Goal: Check status: Check status

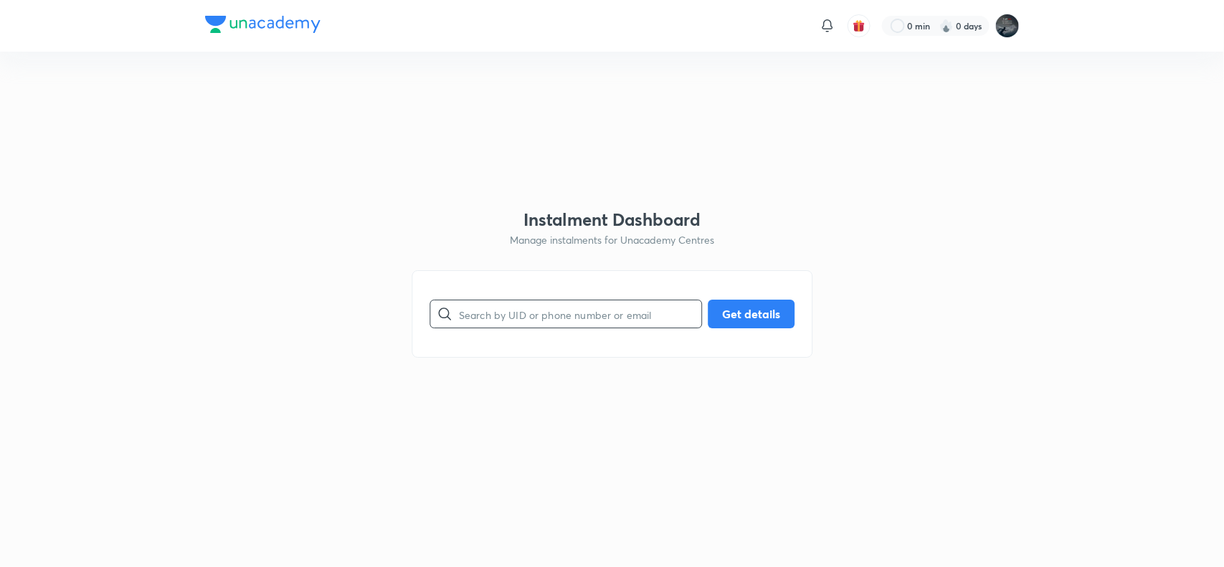
click at [480, 313] on input "text" at bounding box center [580, 314] width 242 height 37
paste input "9440392779"
type input "9440392779"
click at [722, 313] on button "Get details" at bounding box center [751, 312] width 87 height 29
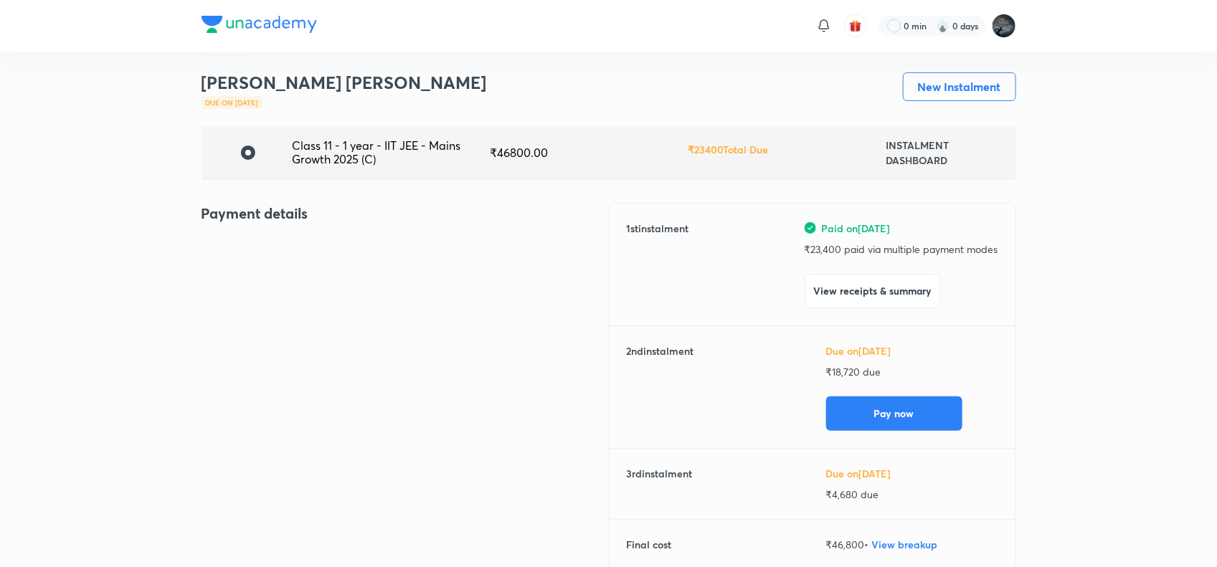
scroll to position [40, 0]
click at [908, 288] on button "View receipts & summary" at bounding box center [872, 289] width 136 height 34
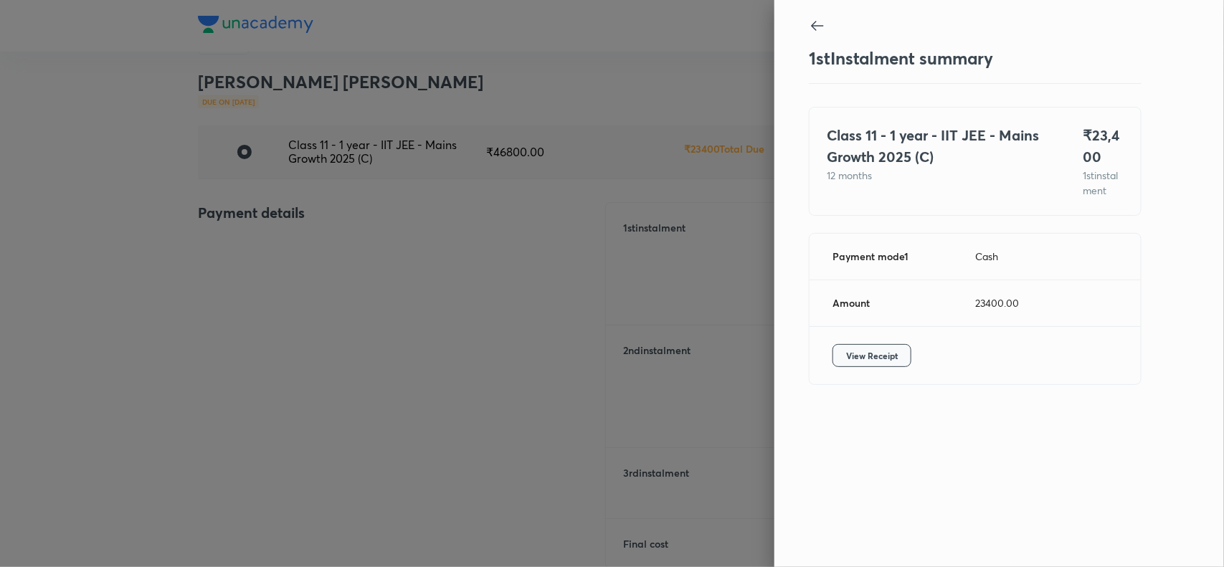
click at [860, 363] on span "View Receipt" at bounding box center [872, 355] width 52 height 14
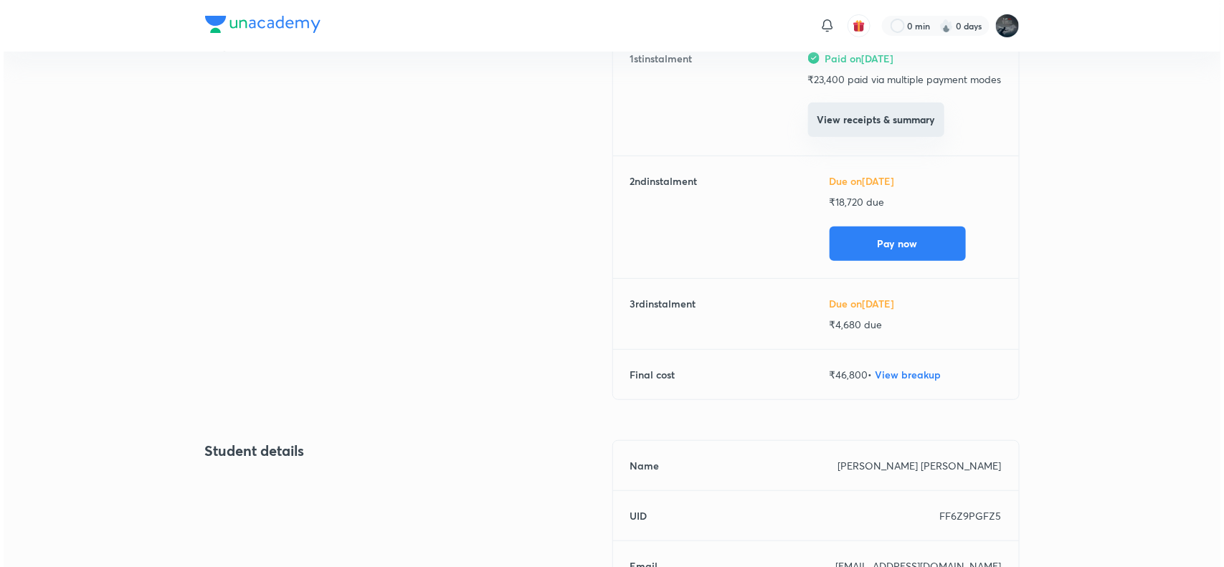
scroll to position [234, 0]
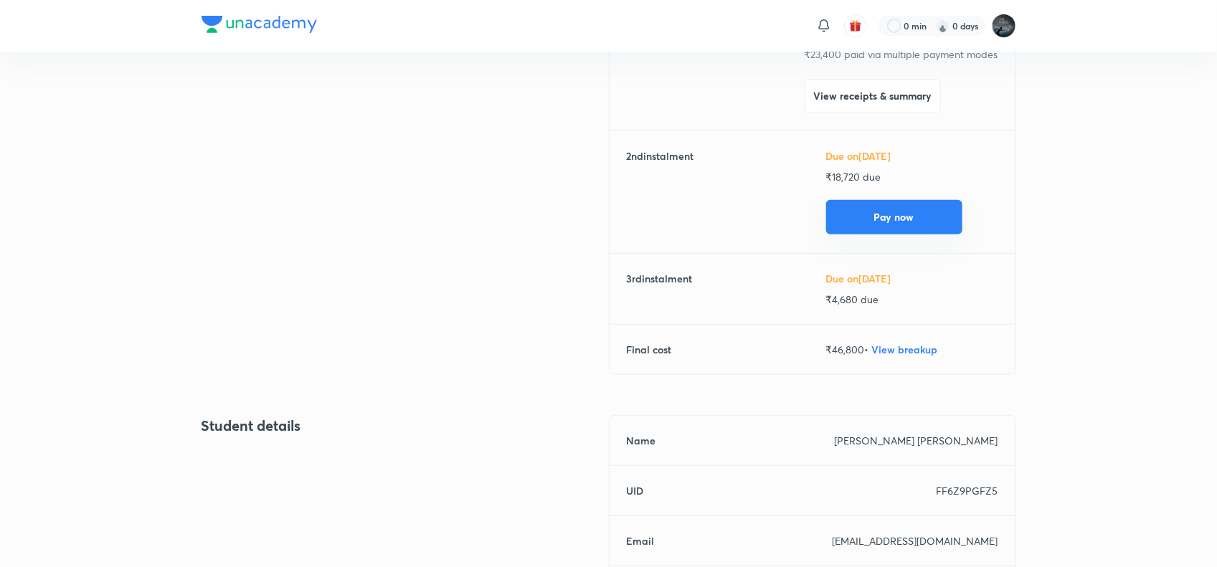
click at [880, 220] on button "Pay now" at bounding box center [894, 217] width 136 height 34
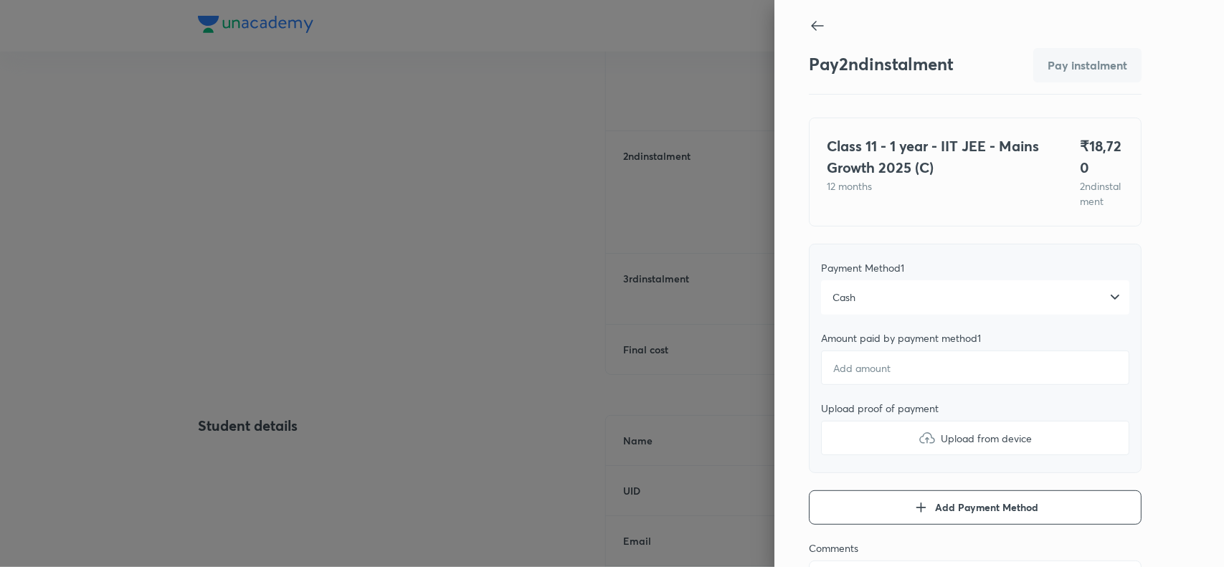
click at [897, 312] on div "Cash" at bounding box center [975, 297] width 308 height 34
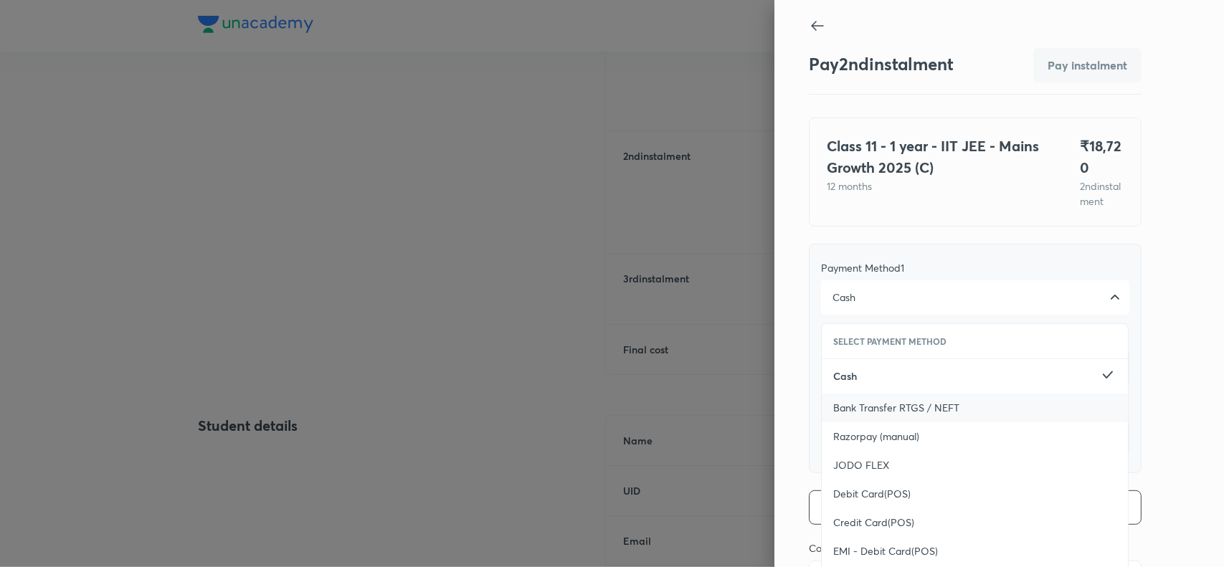
scroll to position [156, 0]
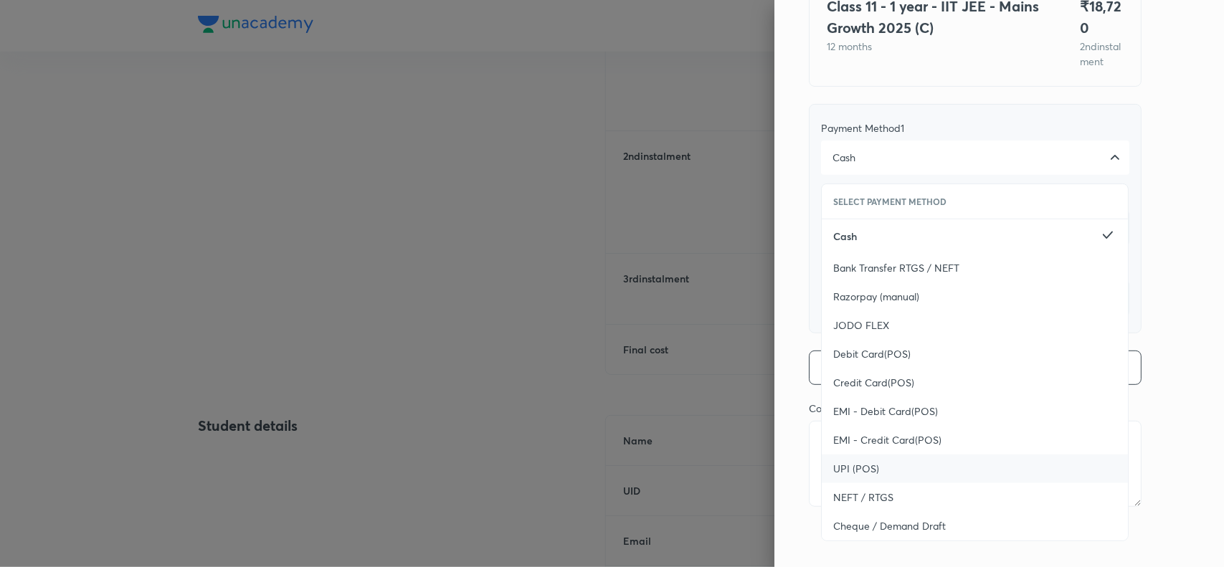
click at [863, 467] on span "UPI (POS)" at bounding box center [856, 469] width 46 height 14
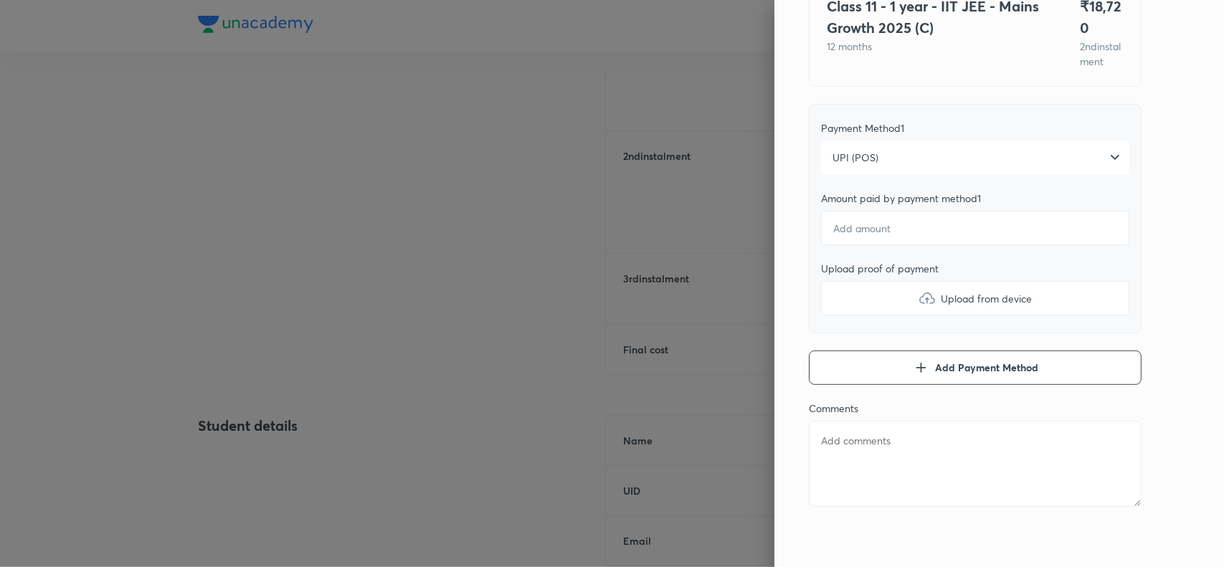
click at [1155, 267] on div "Pay 2 nd instalment Pay instalment Class 11 - 1 year - IIT JEE - Mains Growth 2…" at bounding box center [999, 283] width 450 height 567
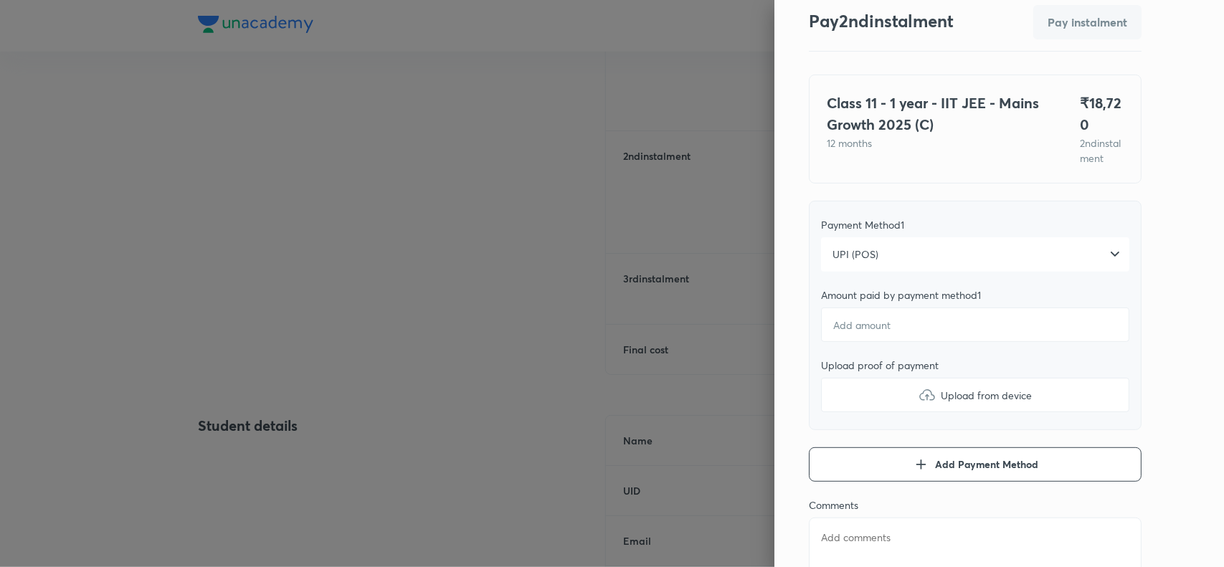
scroll to position [42, 0]
click at [863, 331] on input "number" at bounding box center [975, 326] width 308 height 34
type textarea "x"
type input "1"
type textarea "x"
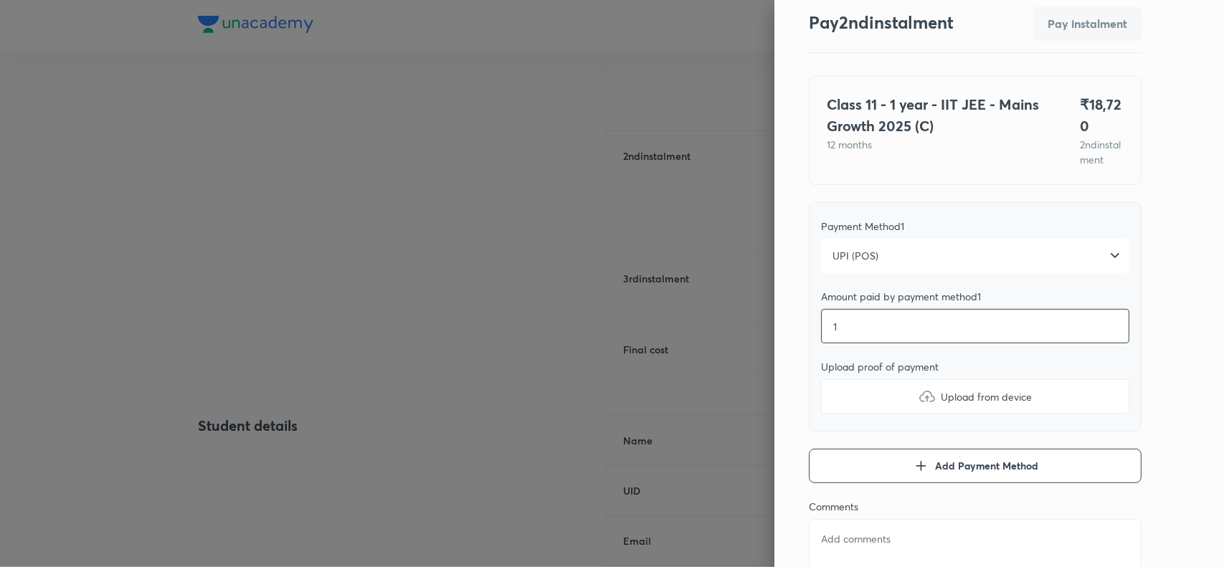
type input "18"
type textarea "x"
type input "187"
type textarea "x"
type input "1872"
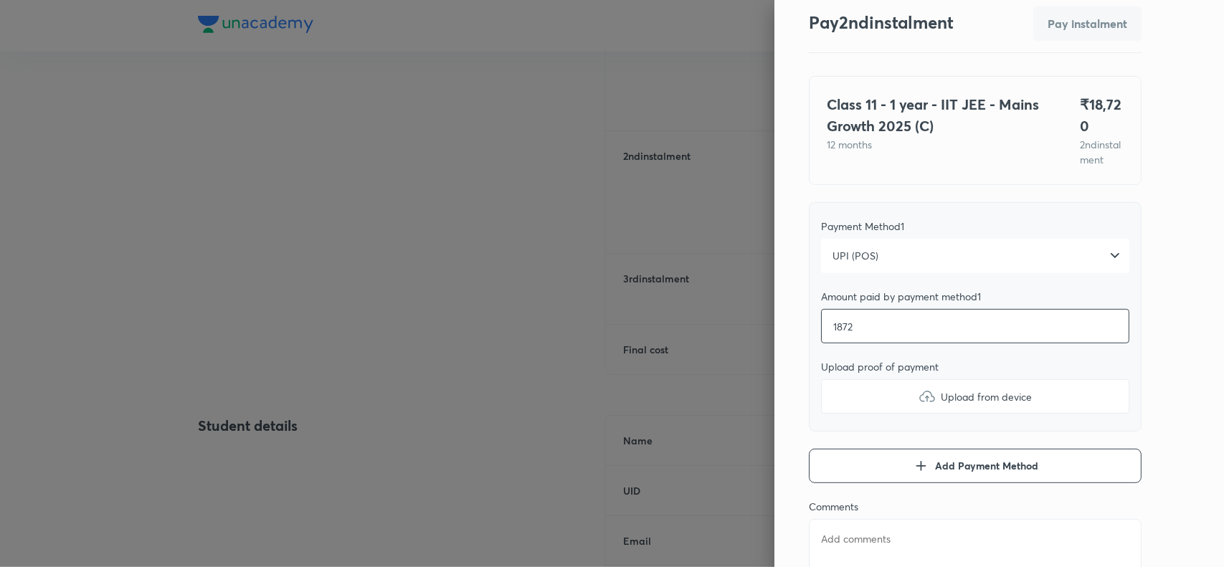
type textarea "x"
type input "18720"
type textarea "x"
type input "18720"
click at [918, 405] on img at bounding box center [926, 396] width 17 height 17
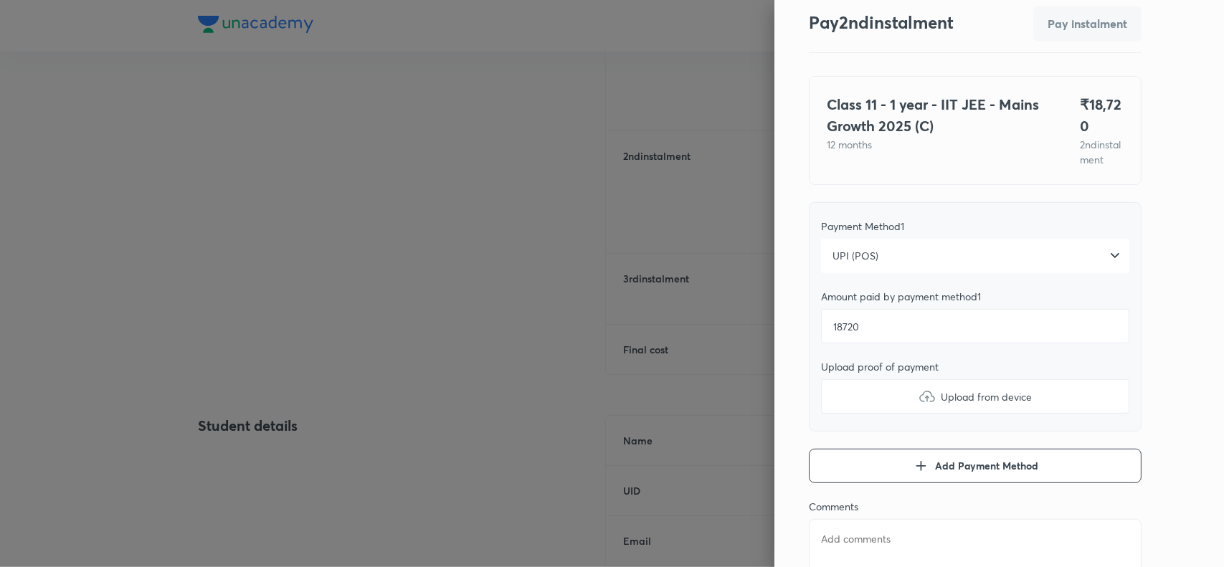
click at [0, 0] on input "Upload from device" at bounding box center [0, 0] width 0 height 0
type textarea "x"
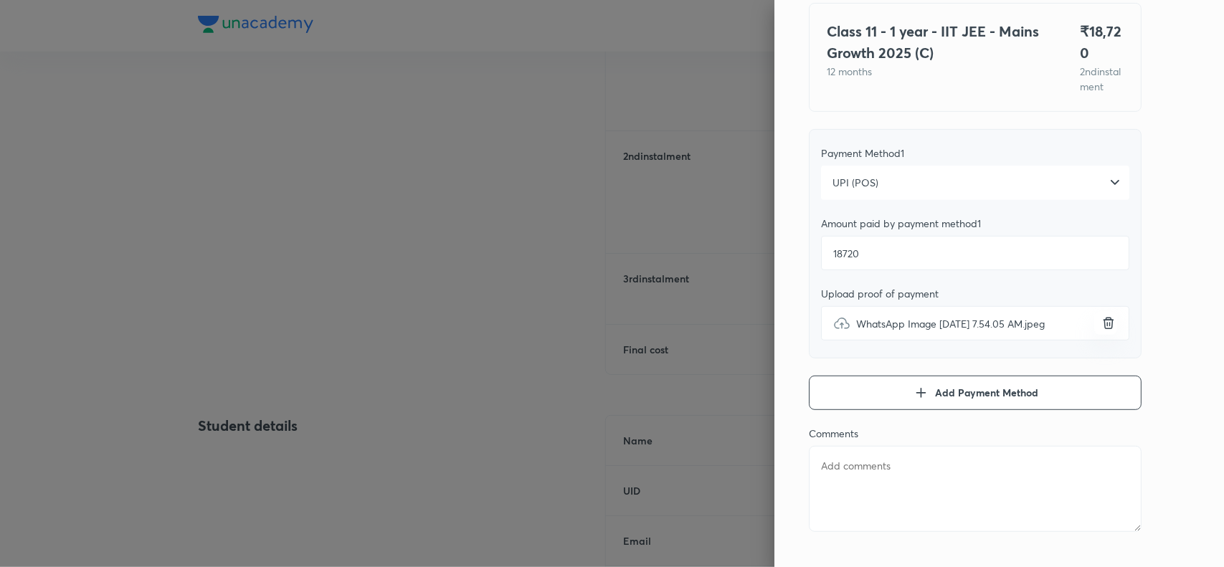
scroll to position [156, 0]
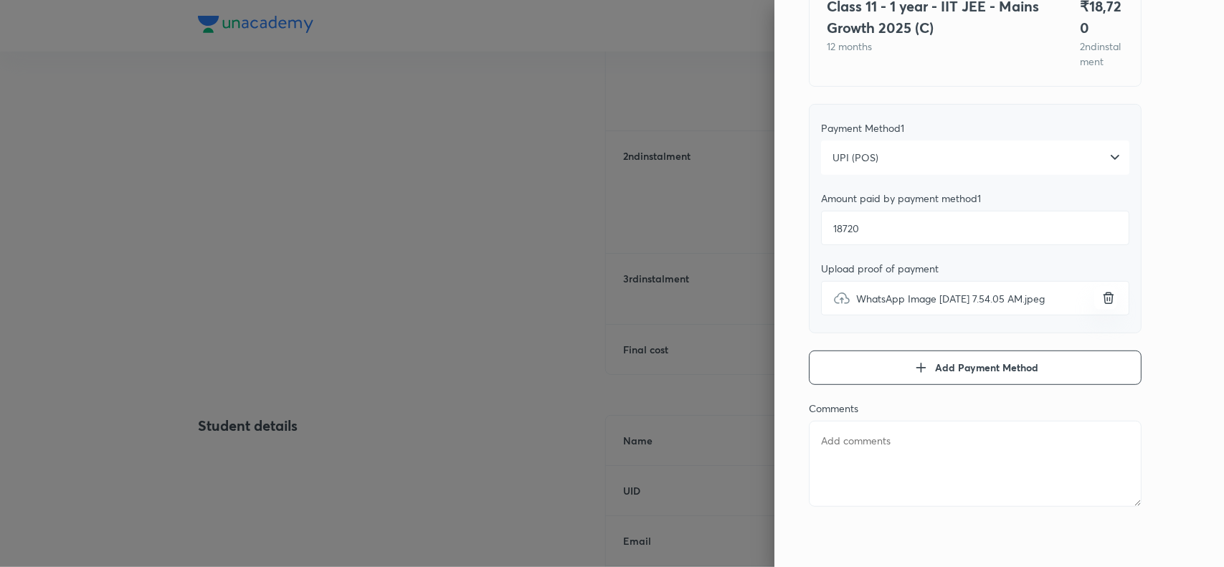
click at [890, 461] on textarea at bounding box center [975, 464] width 333 height 86
paste textarea "Marri VenkataSaiVaraPrasad"
type textarea "Marri VenkataSaiVaraPrasad"
type textarea "x"
type textarea "Marri VenkataSaiVaraPrasad"
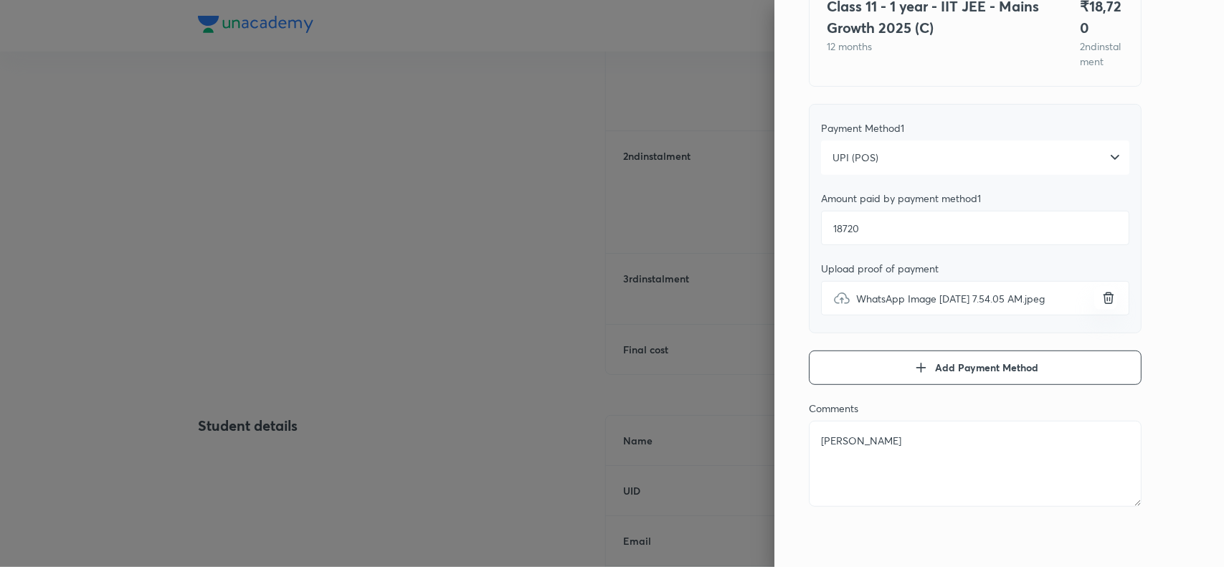
click at [1154, 308] on div "Pay 2 nd instalment Pay instalment Class 11 - 1 year - IIT JEE - Mains Growth 2…" at bounding box center [999, 283] width 450 height 567
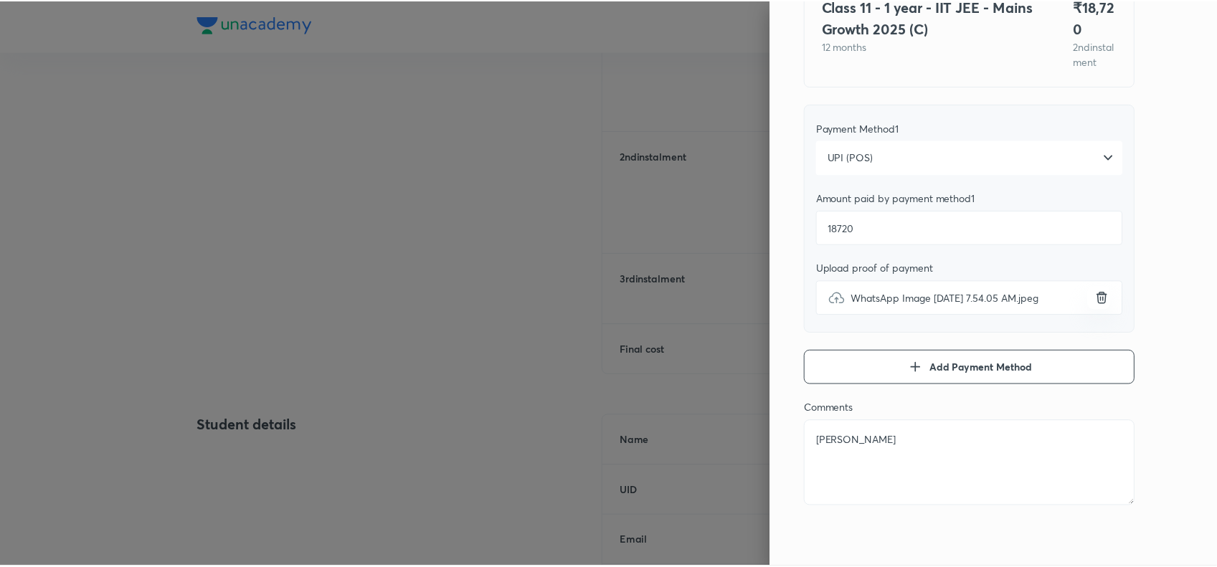
scroll to position [0, 0]
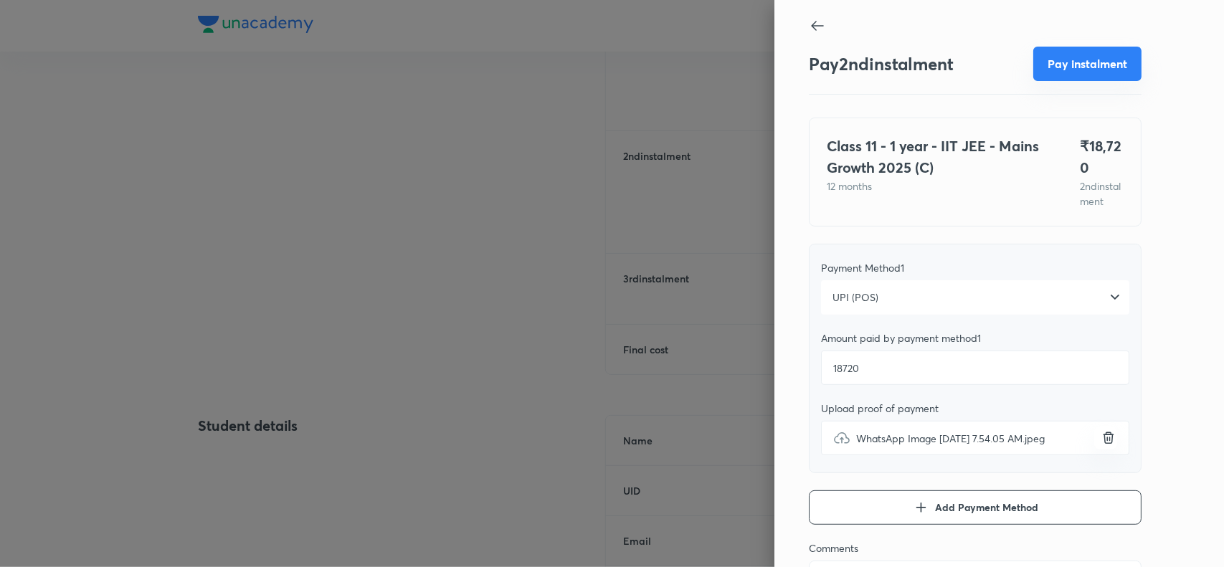
click at [1091, 67] on button "Pay instalment" at bounding box center [1087, 64] width 108 height 34
type textarea "x"
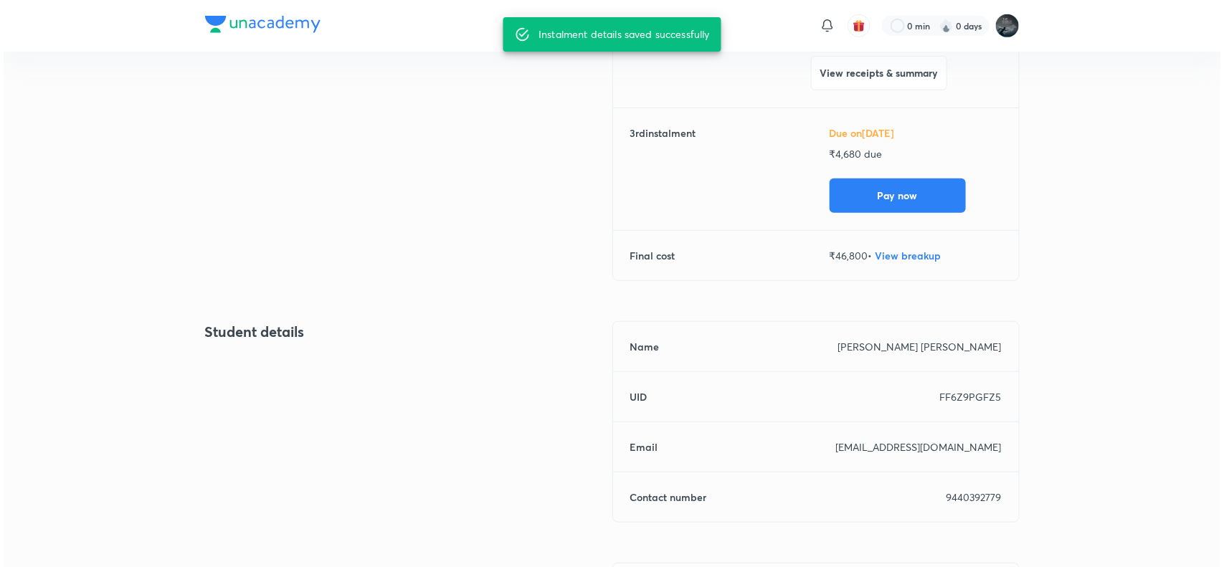
scroll to position [381, 0]
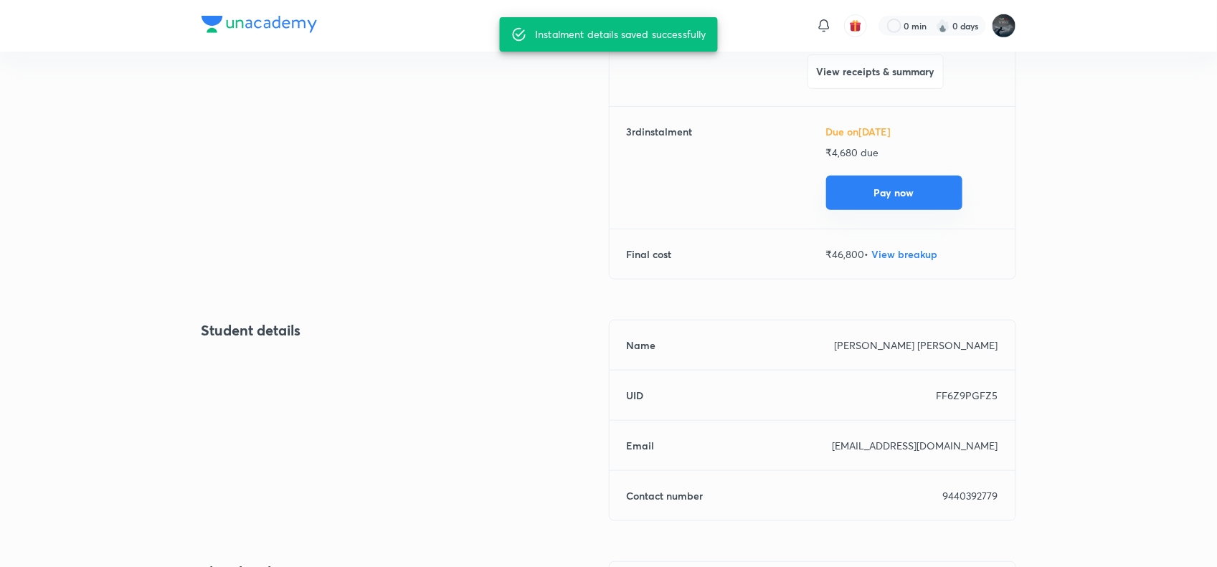
click at [871, 191] on button "Pay now" at bounding box center [894, 193] width 136 height 34
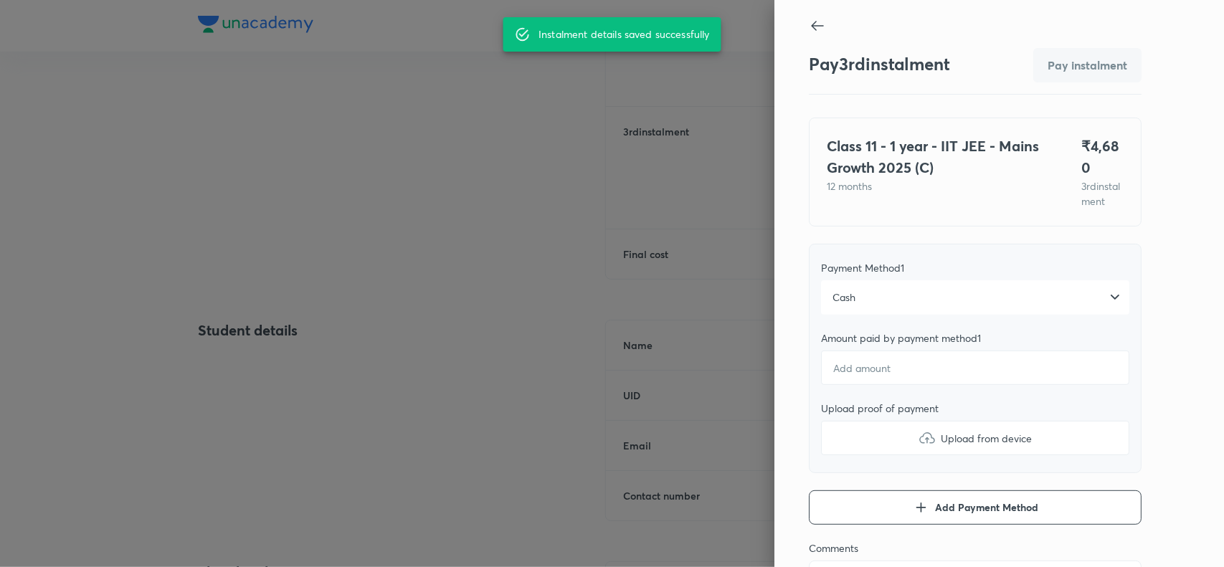
click at [850, 313] on div "Cash" at bounding box center [975, 297] width 308 height 34
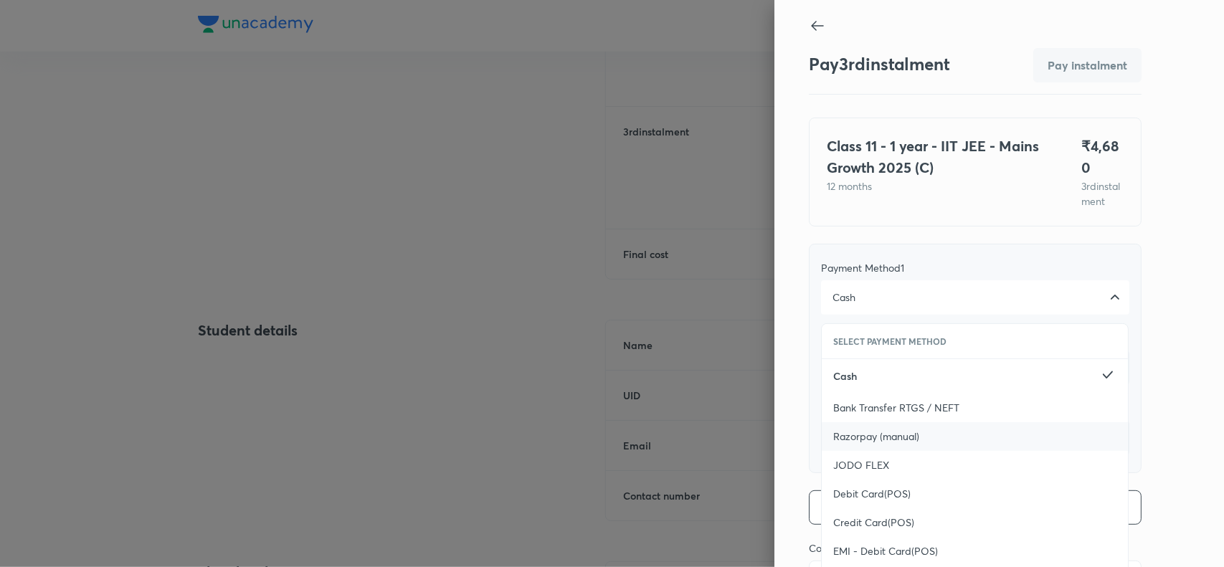
scroll to position [156, 0]
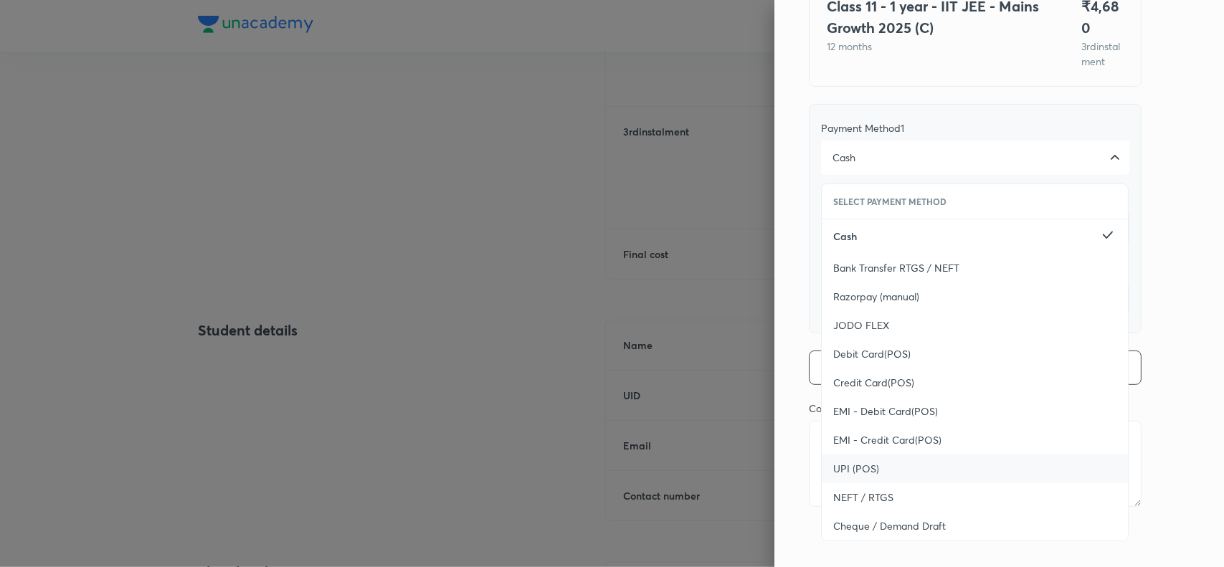
click at [833, 468] on span "UPI (POS)" at bounding box center [856, 469] width 46 height 14
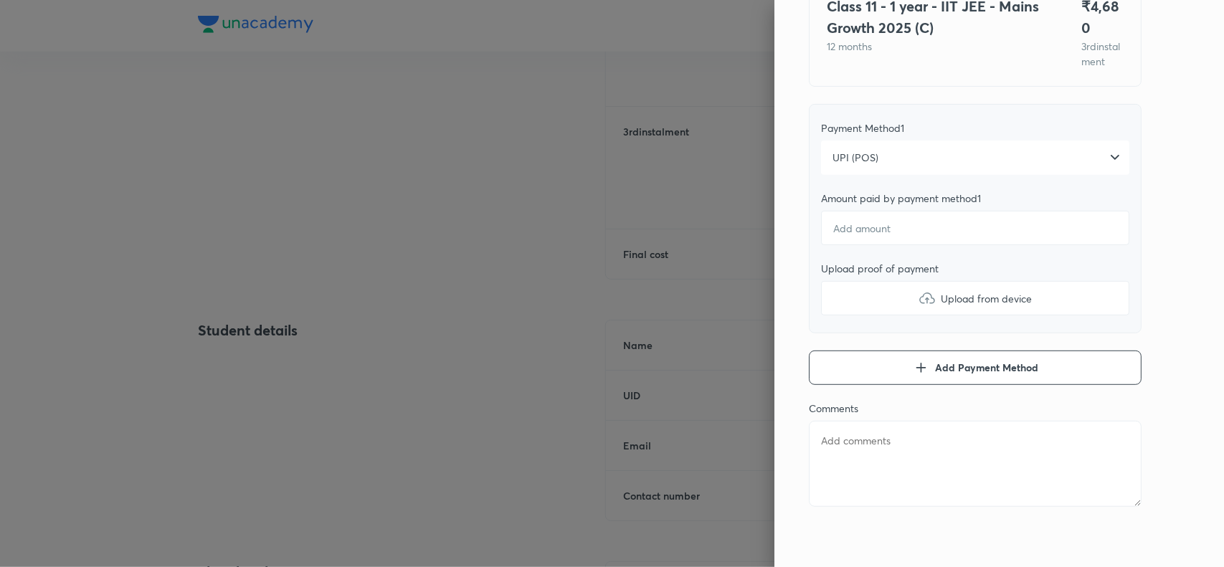
click at [1162, 282] on div "Pay 3 rd instalment Pay instalment Class 11 - 1 year - IIT JEE - Mains Growth 2…" at bounding box center [999, 283] width 450 height 567
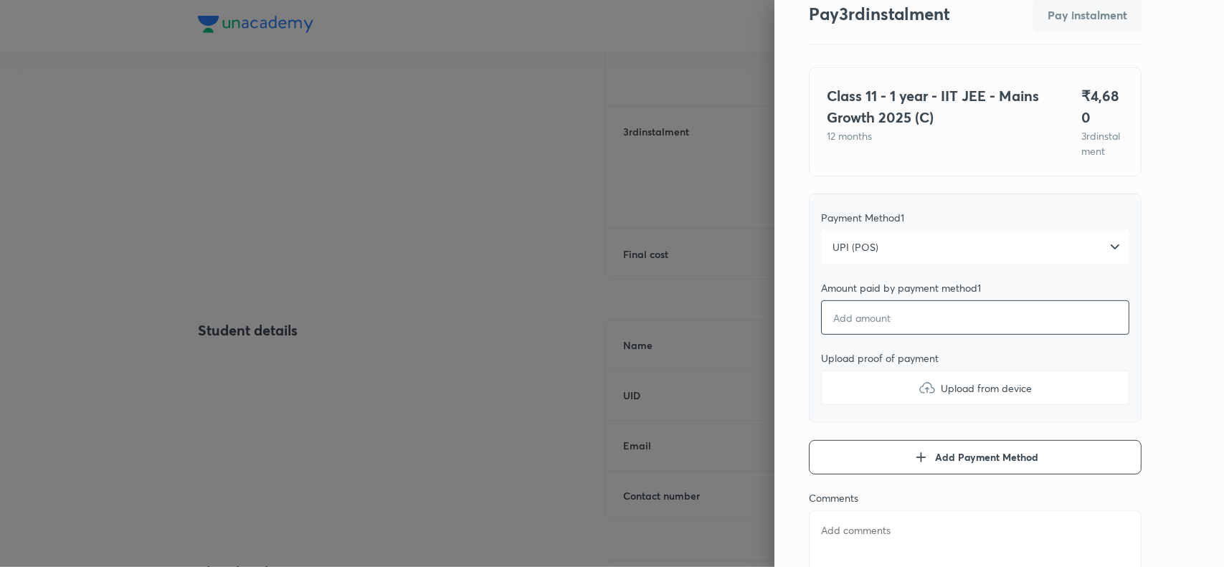
click at [896, 335] on input "number" at bounding box center [975, 317] width 308 height 34
type textarea "x"
type input "4"
type textarea "x"
type input "46"
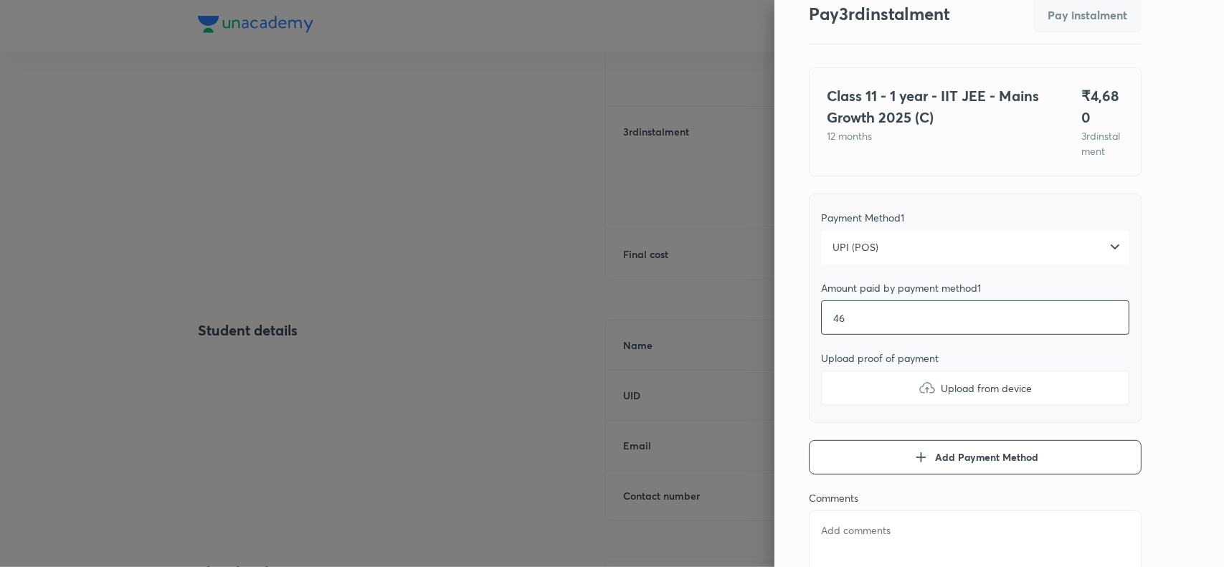
type textarea "x"
type input "468"
type textarea "x"
type input "4680"
type textarea "x"
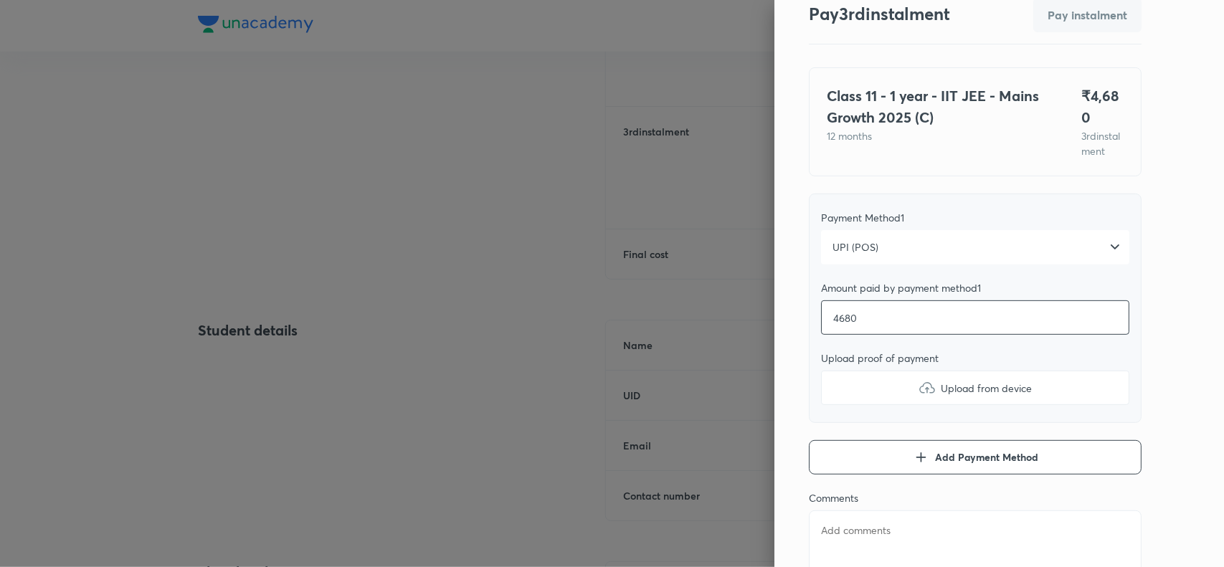
type input "4680"
click at [1152, 407] on div "Pay 3 rd instalment Pay instalment Class 11 - 1 year - IIT JEE - Mains Growth 2…" at bounding box center [999, 283] width 450 height 567
click at [918, 396] on img at bounding box center [926, 387] width 17 height 17
click at [0, 0] on input "Upload from device" at bounding box center [0, 0] width 0 height 0
type textarea "x"
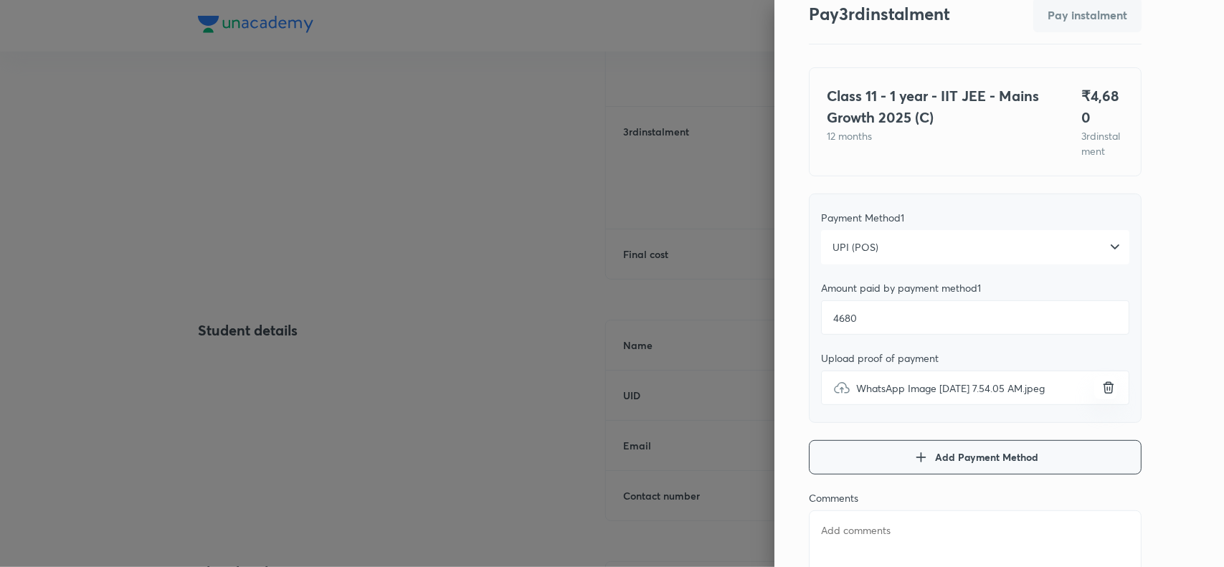
scroll to position [156, 0]
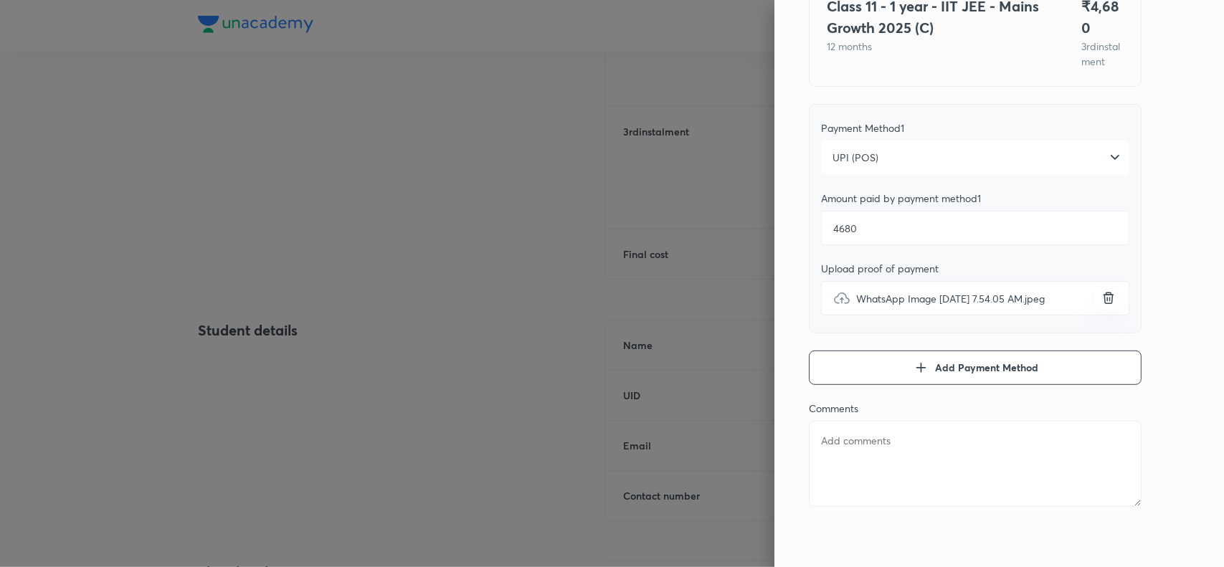
click at [880, 453] on textarea at bounding box center [975, 464] width 333 height 86
paste textarea "Marri VenkataSaiVaraPrasad"
type textarea "Marri VenkataSaiVaraPrasad"
type textarea "x"
type textarea "Marri VenkataSaiVaraPrasad"
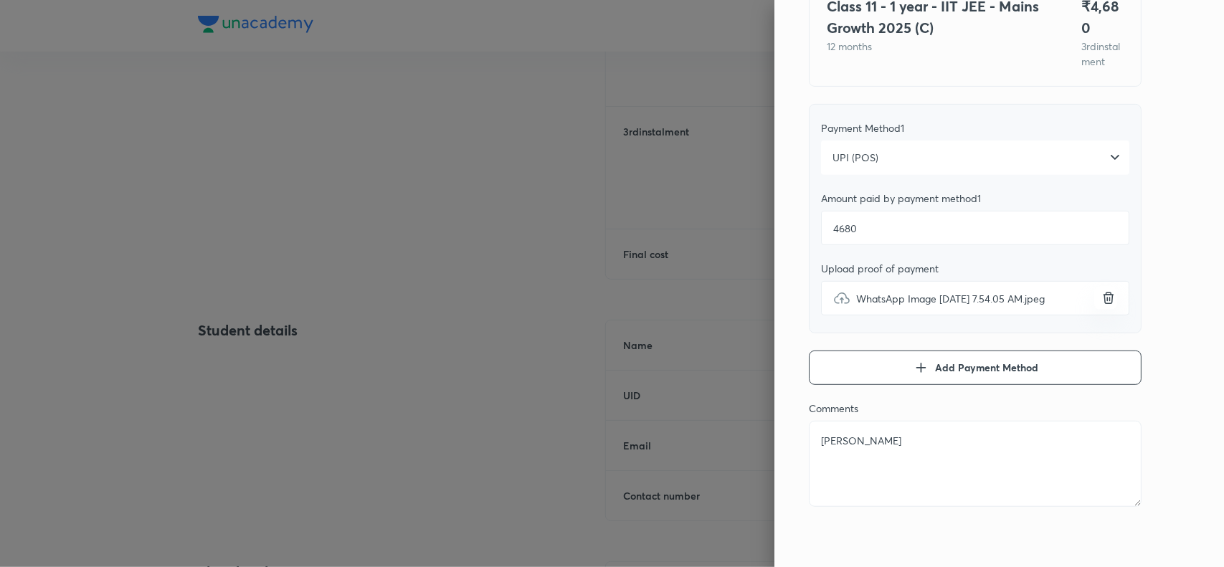
click at [1174, 313] on div "Pay 3 rd instalment Pay instalment Class 11 - 1 year - IIT JEE - Mains Growth 2…" at bounding box center [999, 283] width 450 height 567
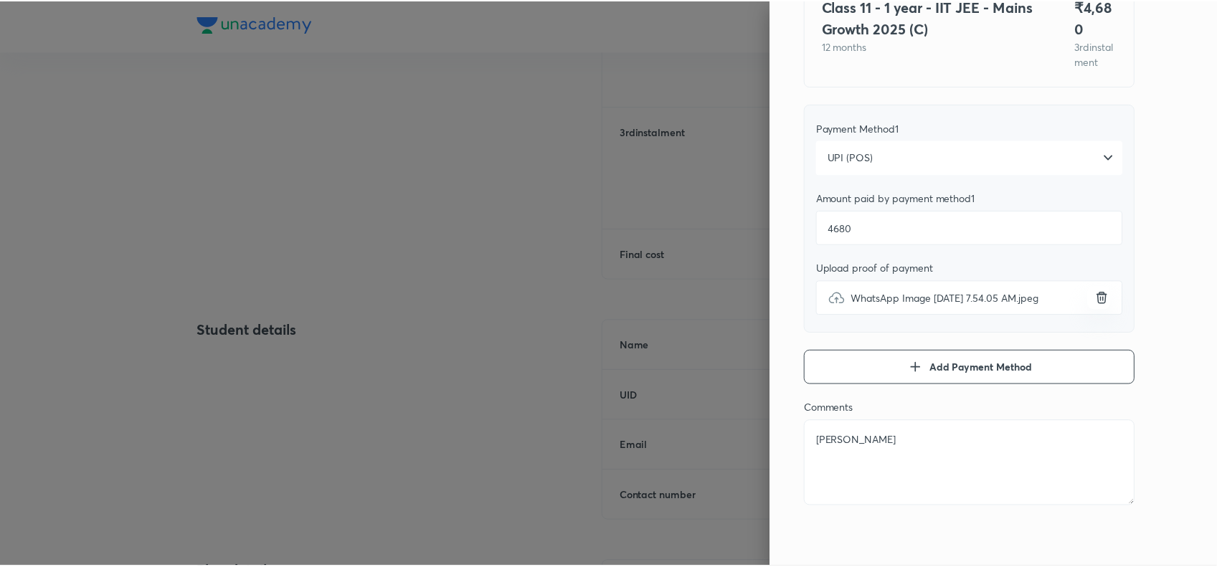
scroll to position [0, 0]
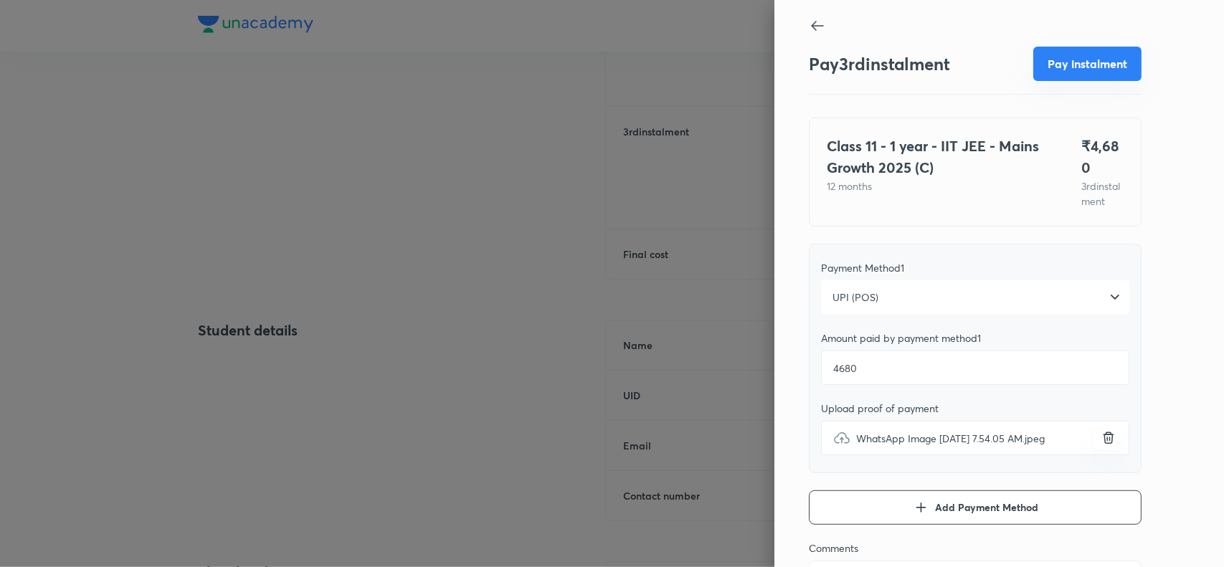
click at [1078, 66] on button "Pay instalment" at bounding box center [1087, 64] width 108 height 34
type textarea "x"
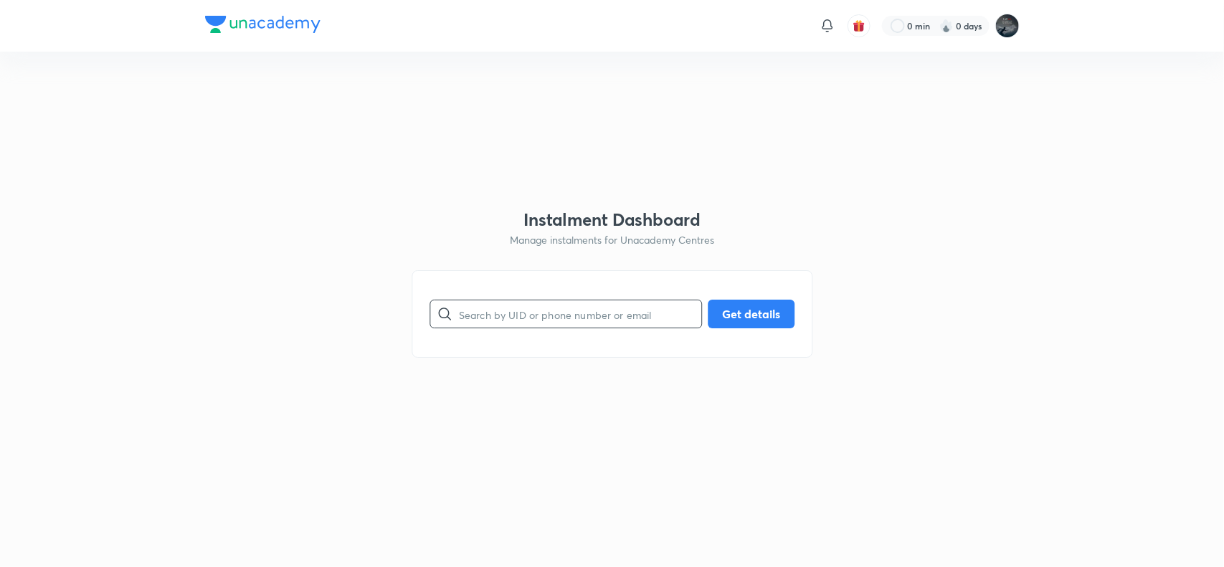
click at [531, 303] on input "text" at bounding box center [580, 314] width 242 height 37
paste input "[EMAIL_ADDRESS][DOMAIN_NAME]"
type input "[EMAIL_ADDRESS][DOMAIN_NAME]"
click at [723, 310] on button "Get details" at bounding box center [751, 312] width 87 height 29
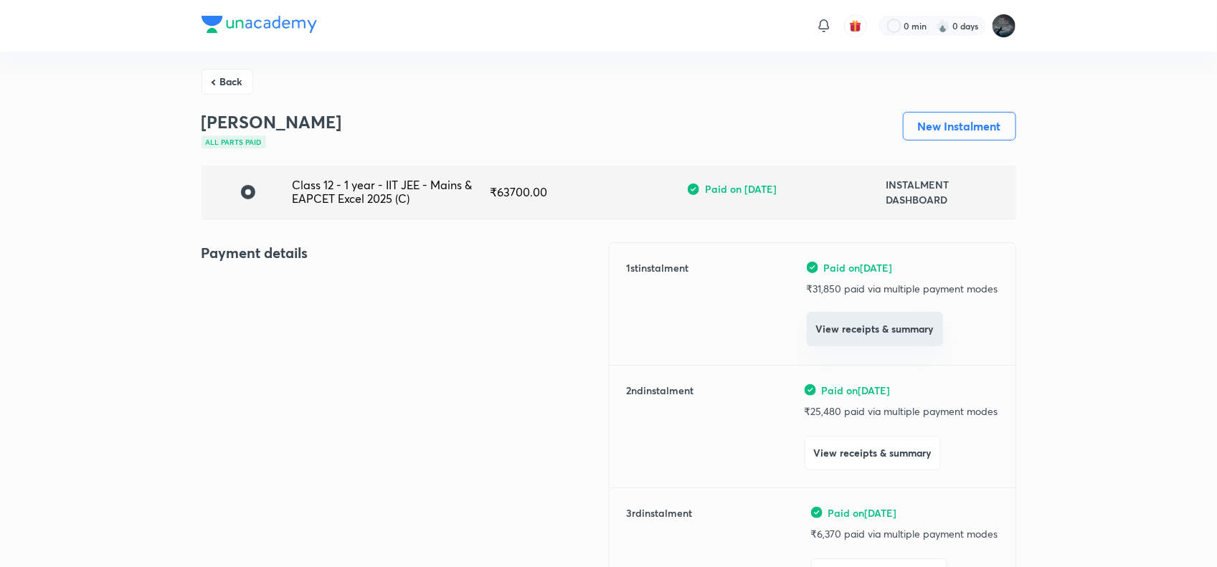
click at [879, 335] on button "View receipts & summary" at bounding box center [875, 329] width 136 height 34
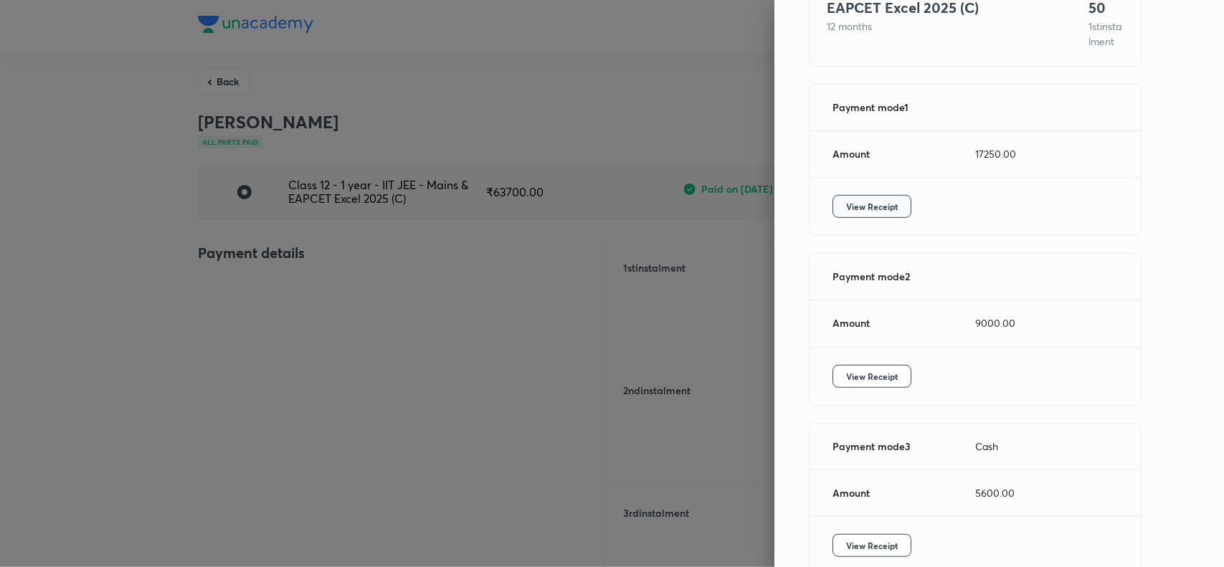
scroll to position [148, 0]
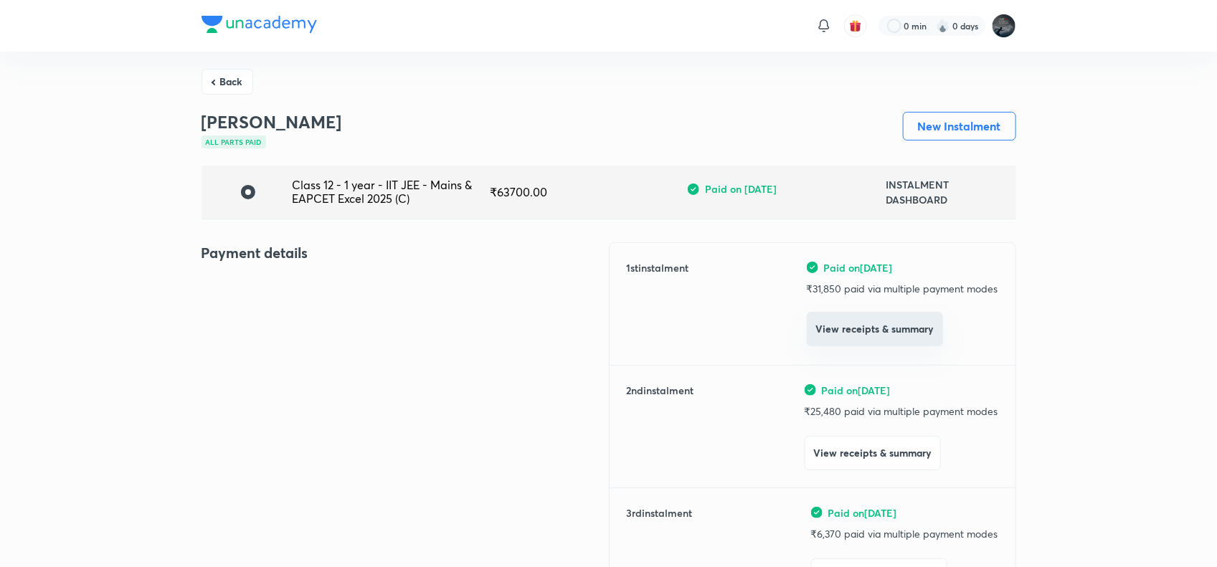
click at [865, 334] on button "View receipts & summary" at bounding box center [875, 329] width 136 height 34
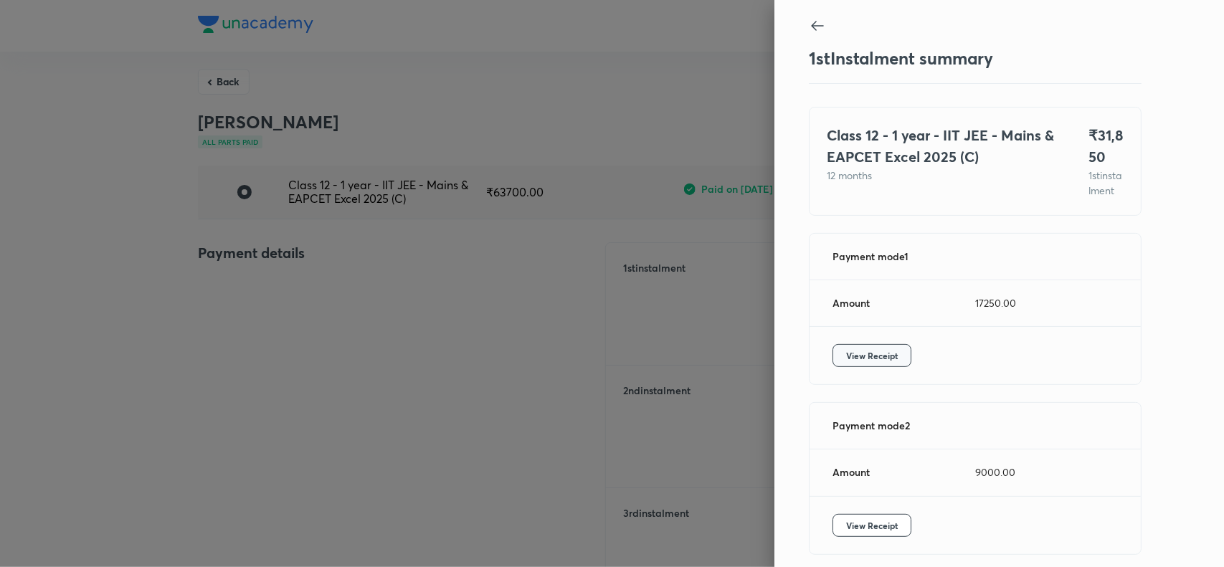
click at [846, 363] on span "View Receipt" at bounding box center [872, 355] width 52 height 14
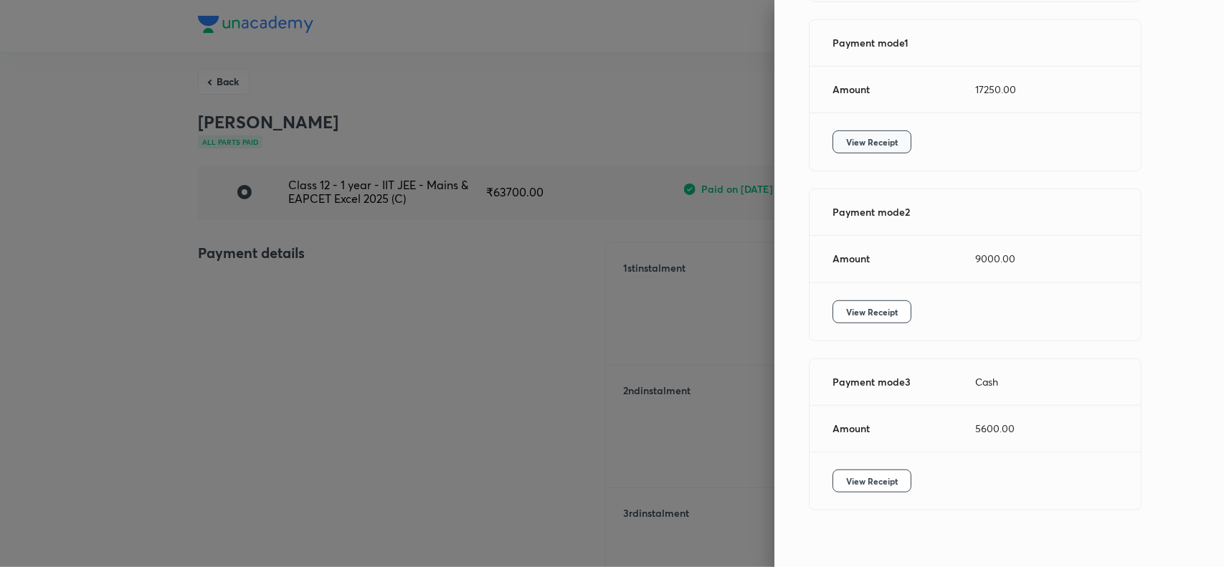
scroll to position [219, 0]
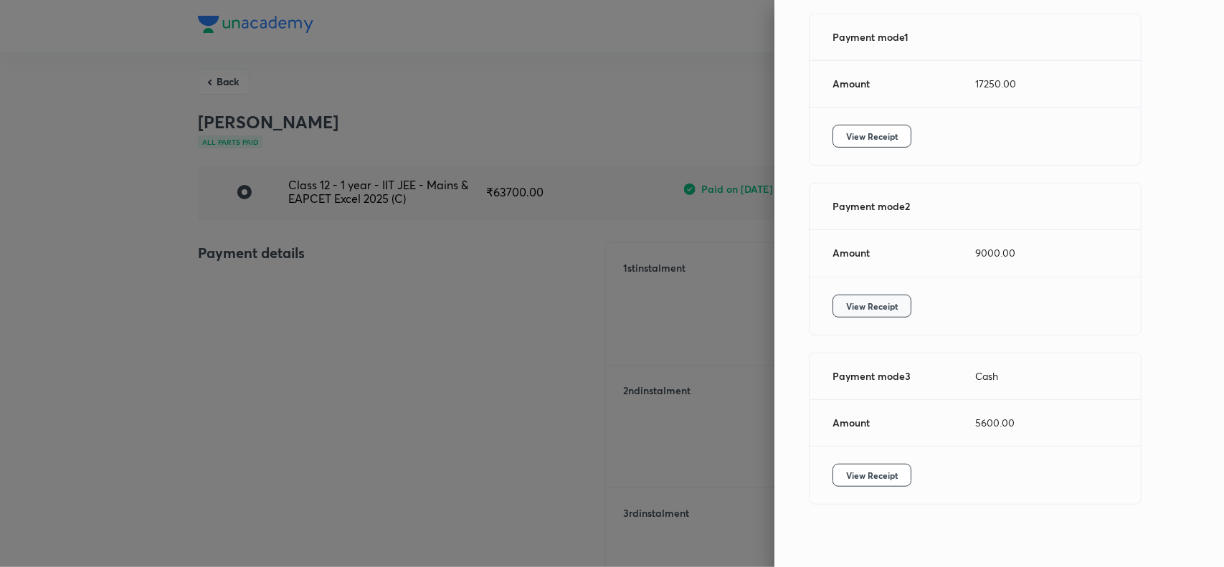
click at [855, 313] on button "View Receipt" at bounding box center [871, 306] width 79 height 23
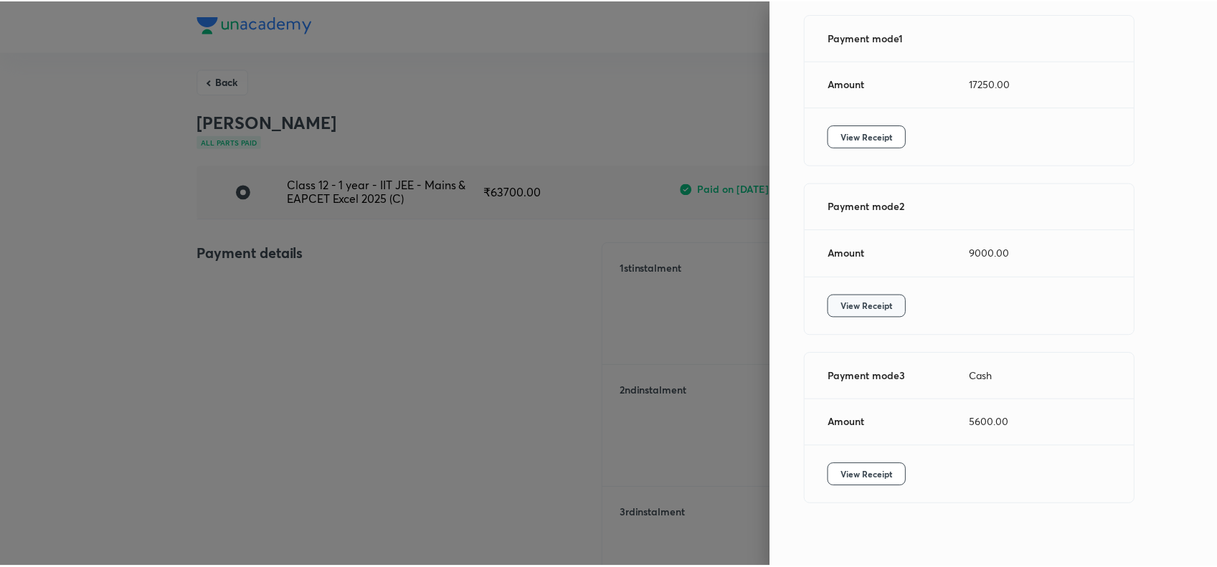
scroll to position [249, 0]
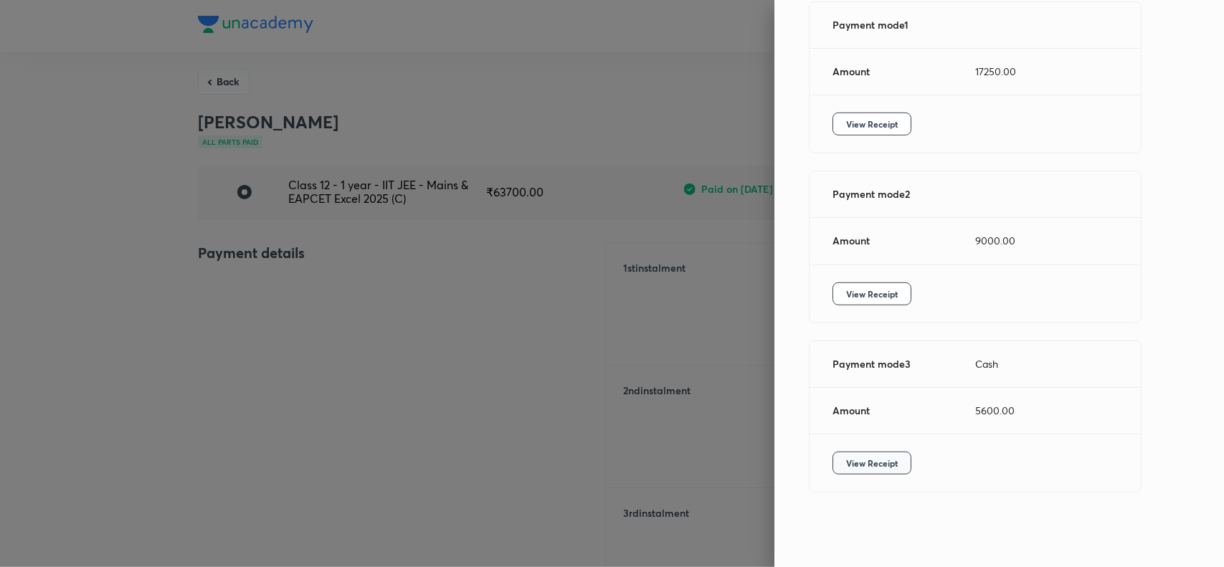
click at [885, 460] on button "View Receipt" at bounding box center [871, 463] width 79 height 23
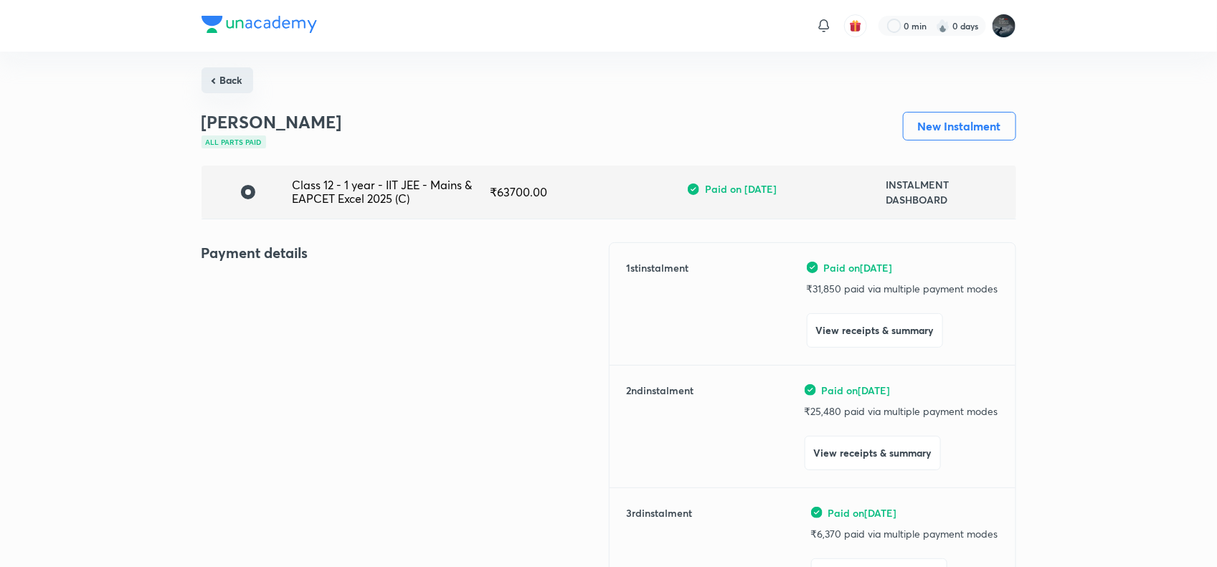
click at [208, 80] on button "Back" at bounding box center [227, 80] width 52 height 26
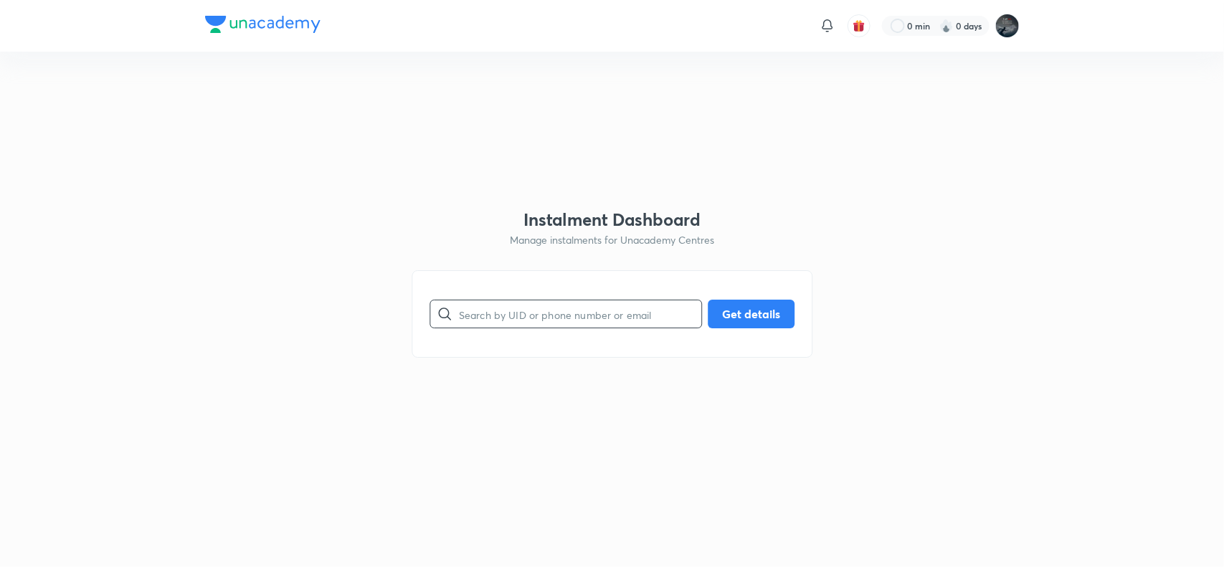
click at [571, 308] on input "text" at bounding box center [580, 314] width 242 height 37
paste input "[EMAIL_ADDRESS][DOMAIN_NAME]"
type input "[EMAIL_ADDRESS][DOMAIN_NAME]"
click at [731, 310] on button "Get details" at bounding box center [751, 312] width 87 height 29
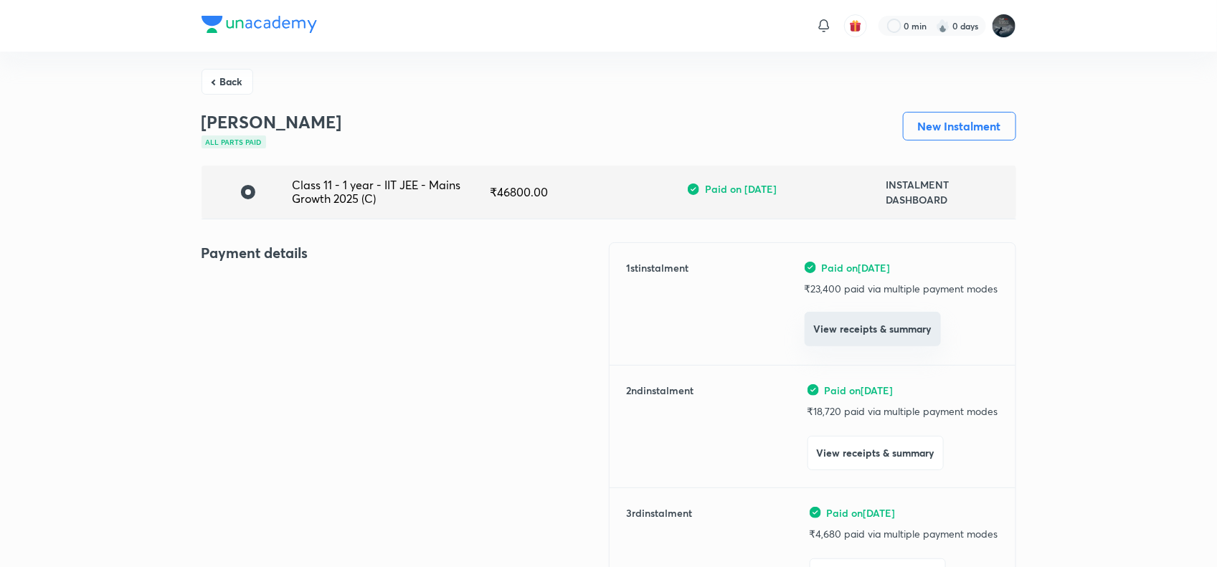
click at [871, 334] on button "View receipts & summary" at bounding box center [872, 329] width 136 height 34
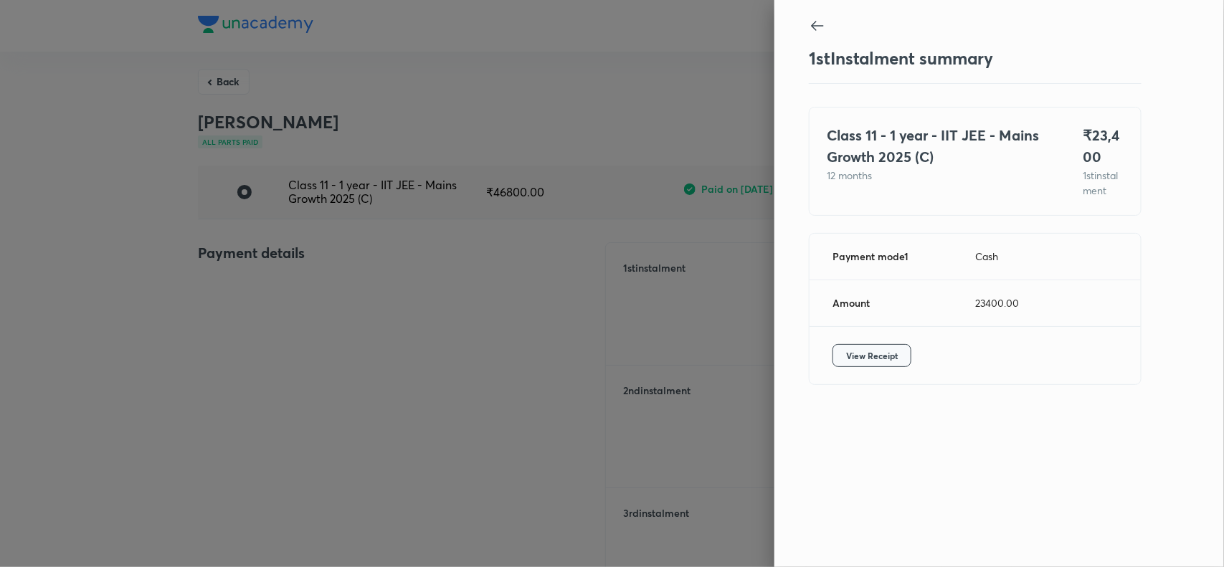
click at [862, 363] on span "View Receipt" at bounding box center [872, 355] width 52 height 14
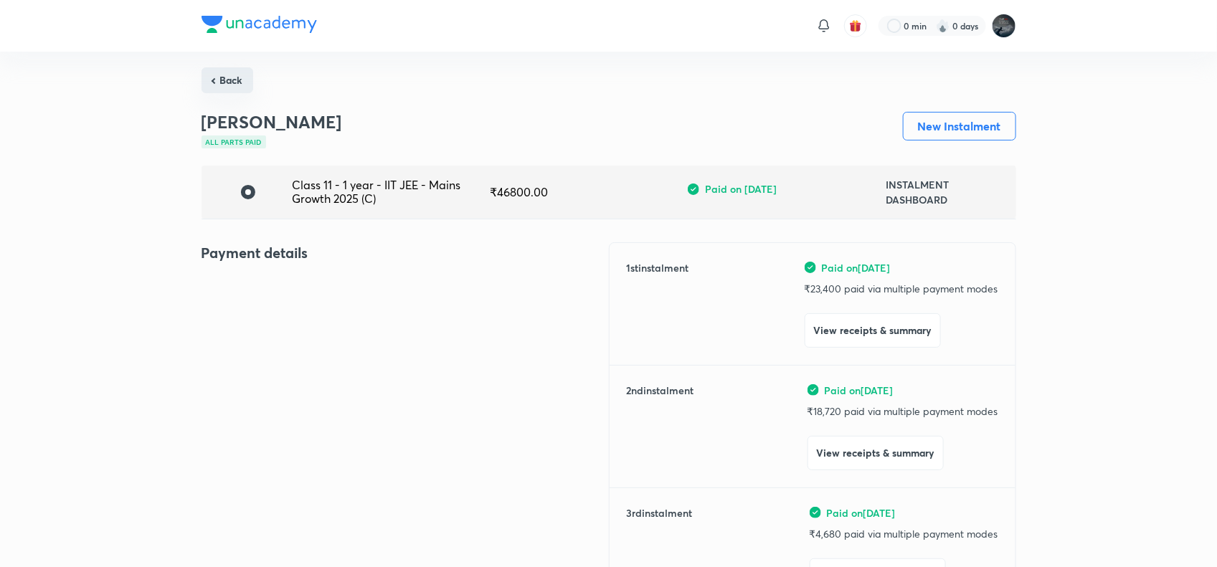
click at [223, 81] on button "Back" at bounding box center [227, 80] width 52 height 26
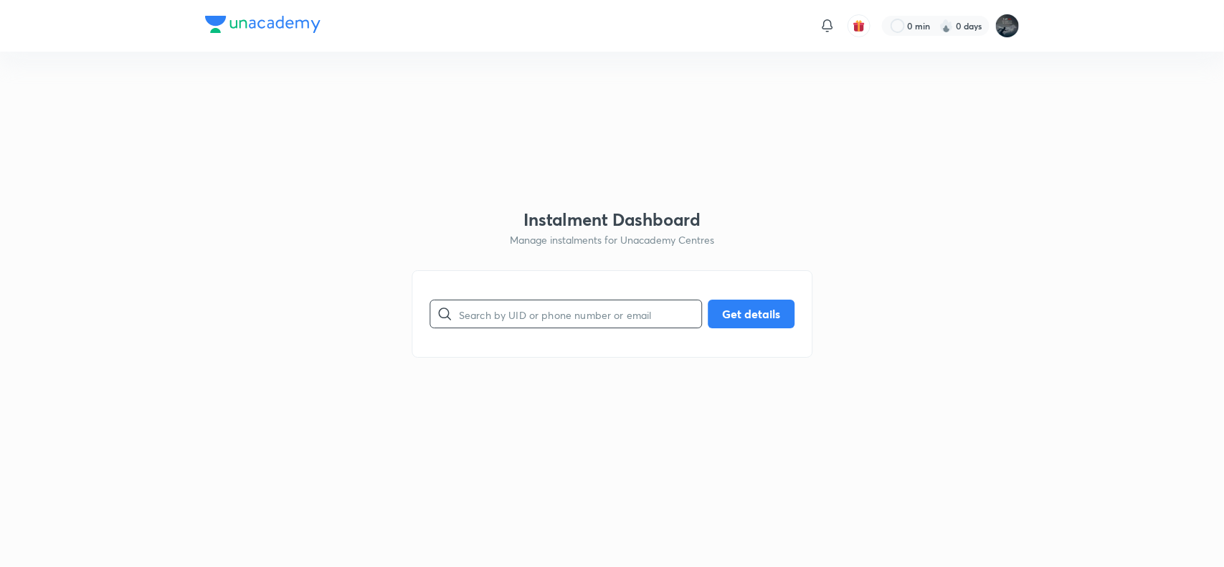
click at [515, 307] on input "text" at bounding box center [580, 314] width 242 height 37
paste input "[EMAIL_ADDRESS][DOMAIN_NAME]"
type input "[EMAIL_ADDRESS][DOMAIN_NAME]"
click at [766, 317] on button "Get details" at bounding box center [751, 312] width 87 height 29
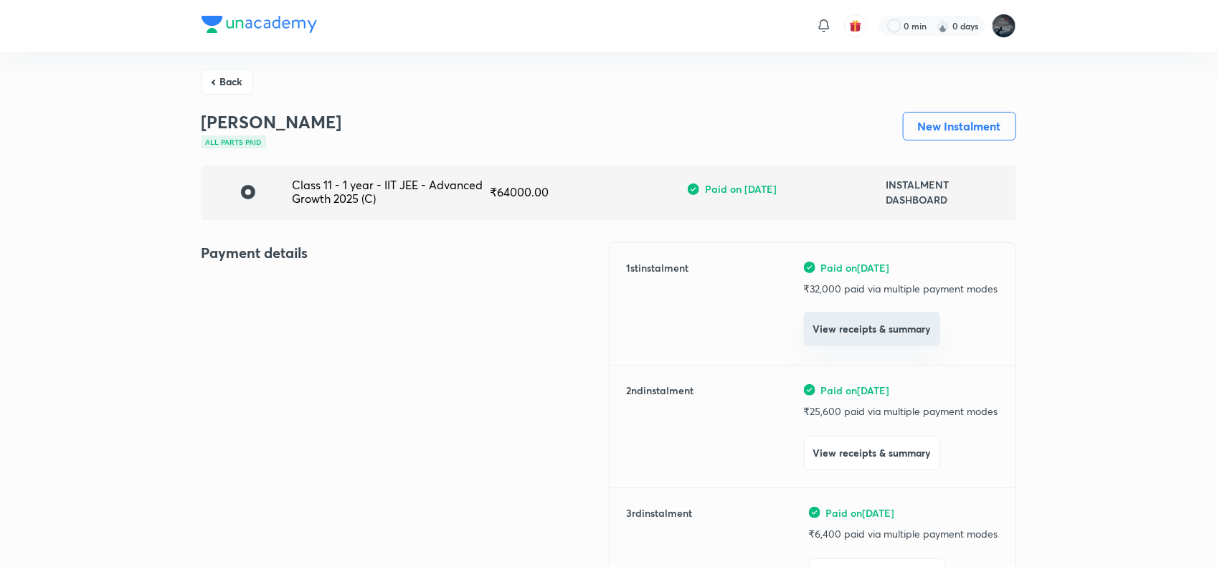
click at [842, 328] on button "View receipts & summary" at bounding box center [872, 329] width 136 height 34
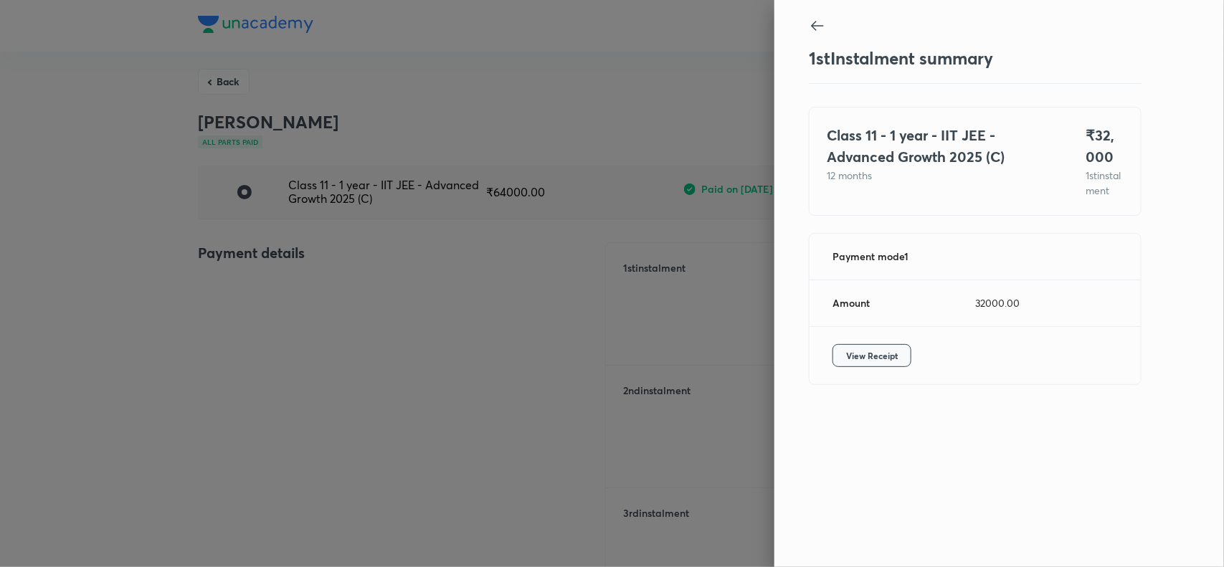
click at [873, 363] on span "View Receipt" at bounding box center [872, 355] width 52 height 14
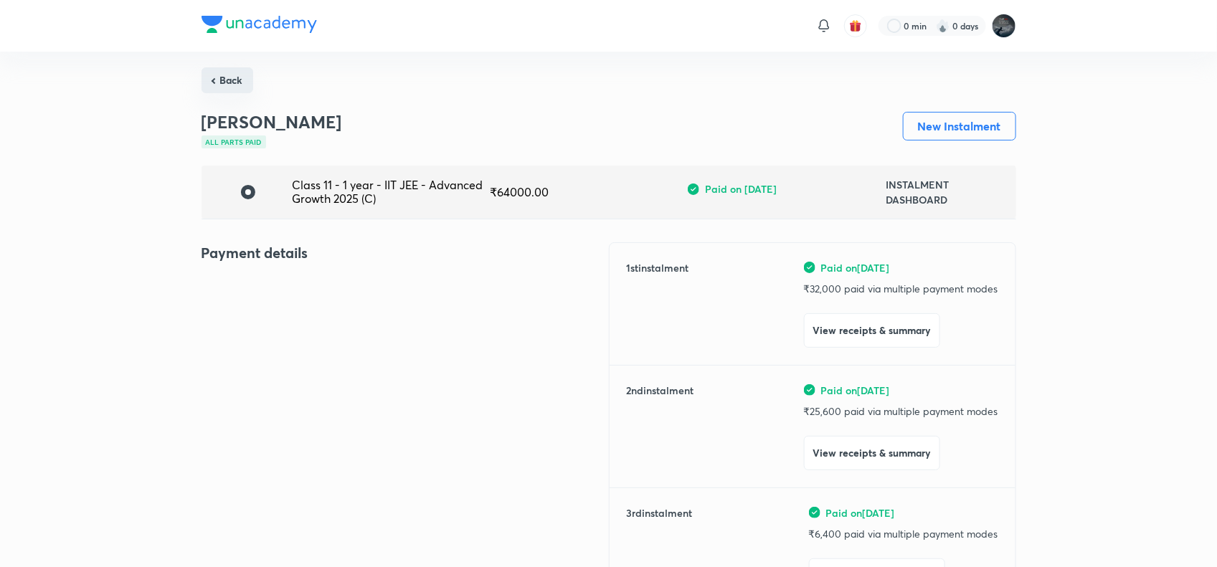
click at [212, 76] on button "Back" at bounding box center [227, 80] width 52 height 26
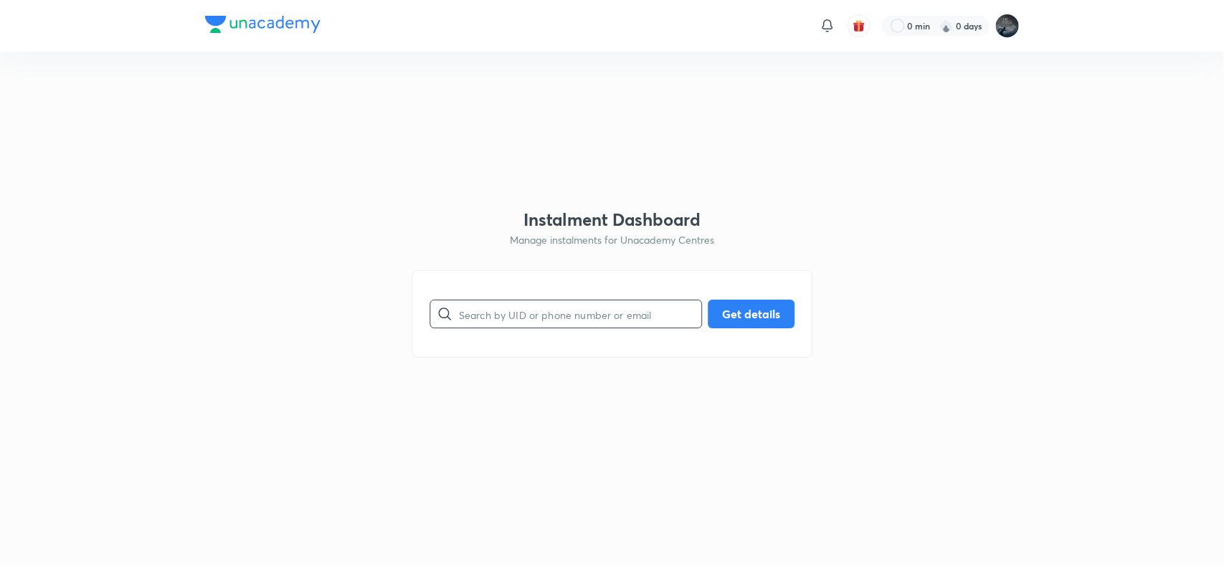
click at [489, 317] on input "text" at bounding box center [580, 314] width 242 height 37
paste input "[EMAIL_ADDRESS][DOMAIN_NAME]"
type input "[EMAIL_ADDRESS][DOMAIN_NAME]"
click at [753, 305] on button "Get details" at bounding box center [751, 312] width 87 height 29
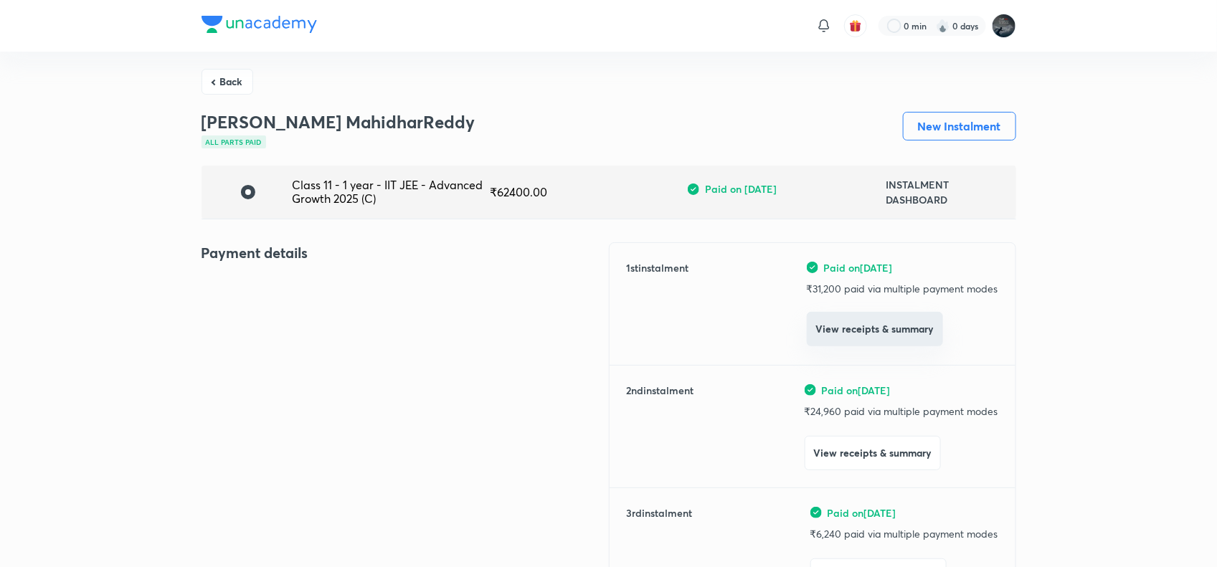
click at [894, 335] on button "View receipts & summary" at bounding box center [875, 329] width 136 height 34
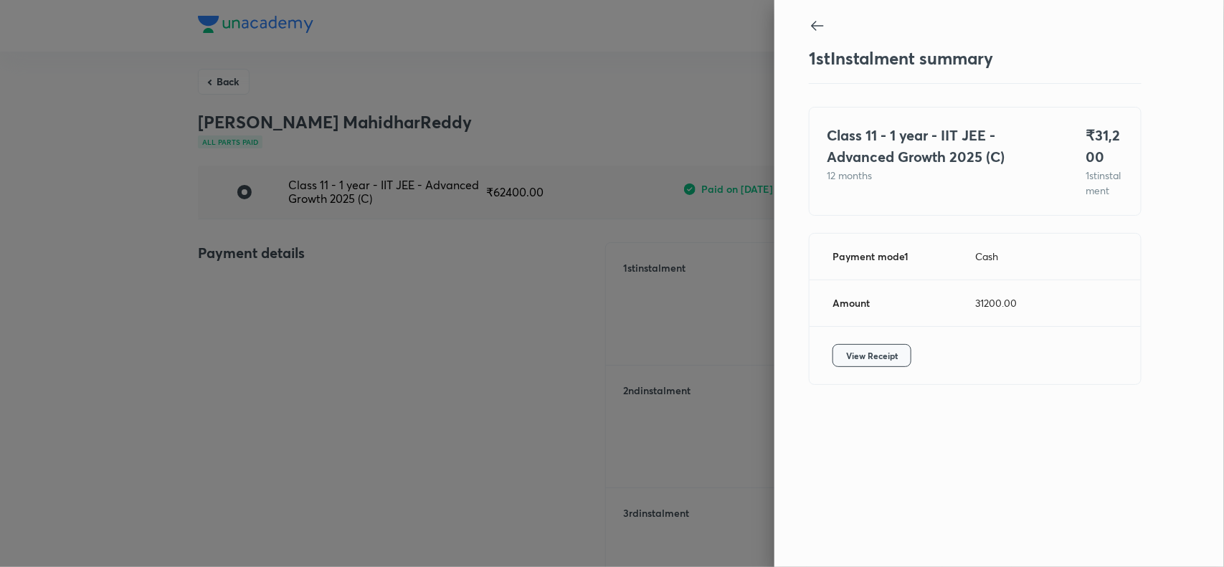
click at [879, 363] on span "View Receipt" at bounding box center [872, 355] width 52 height 14
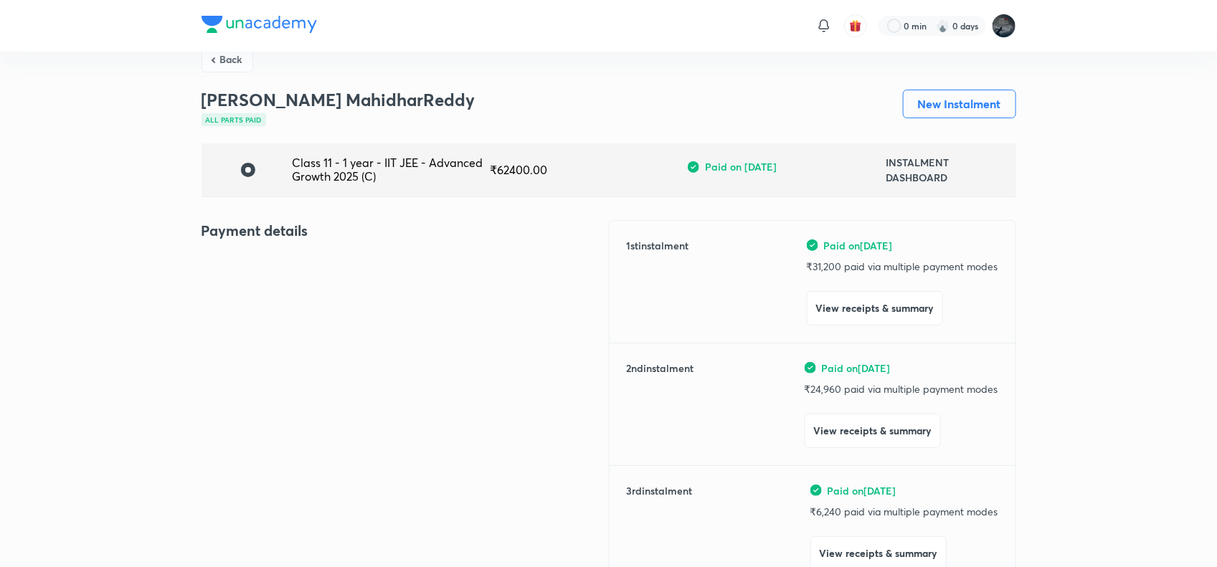
scroll to position [23, 0]
click at [226, 56] on button "Back" at bounding box center [227, 57] width 52 height 26
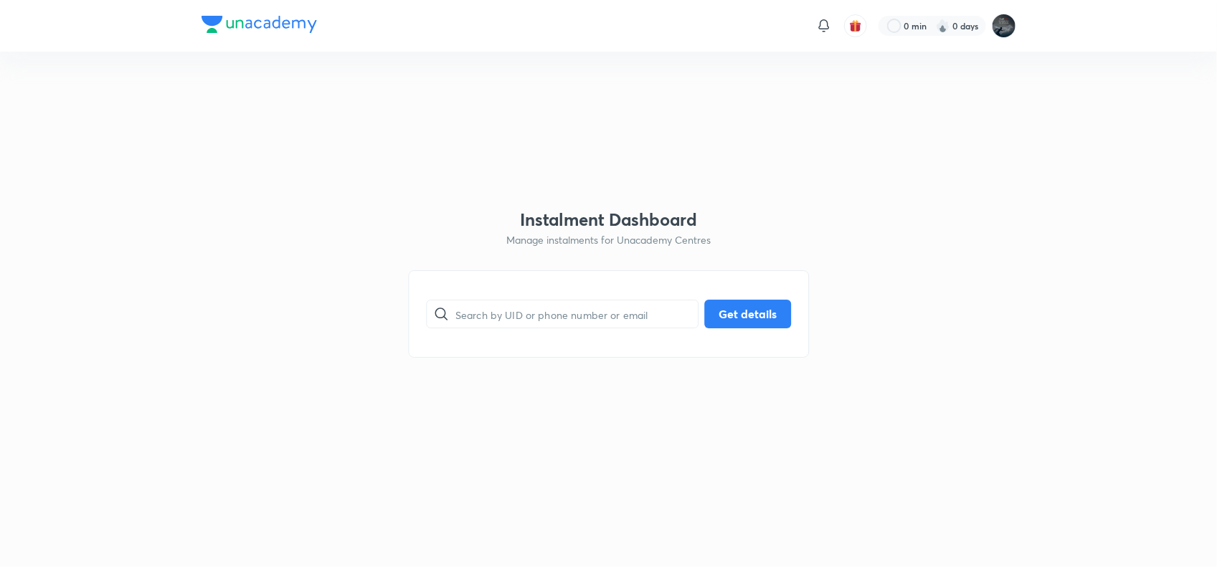
scroll to position [0, 0]
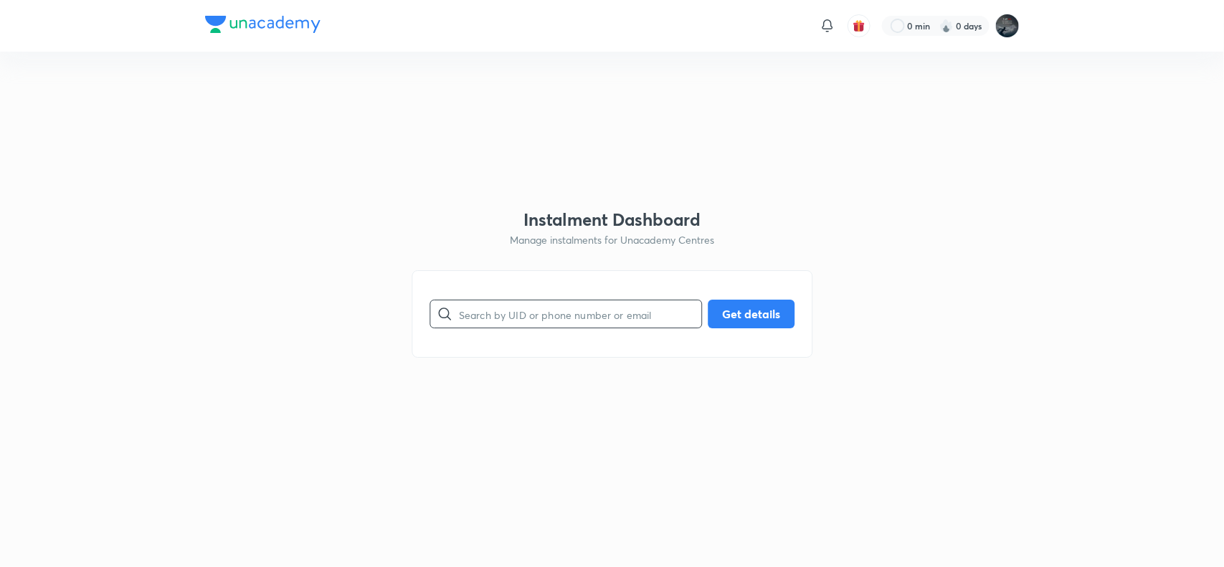
paste input "[EMAIL_ADDRESS][DOMAIN_NAME]"
click at [571, 320] on input "[EMAIL_ADDRESS][DOMAIN_NAME]" at bounding box center [580, 314] width 242 height 37
type input "[EMAIL_ADDRESS][DOMAIN_NAME]"
click at [760, 307] on button "Get details" at bounding box center [751, 312] width 87 height 29
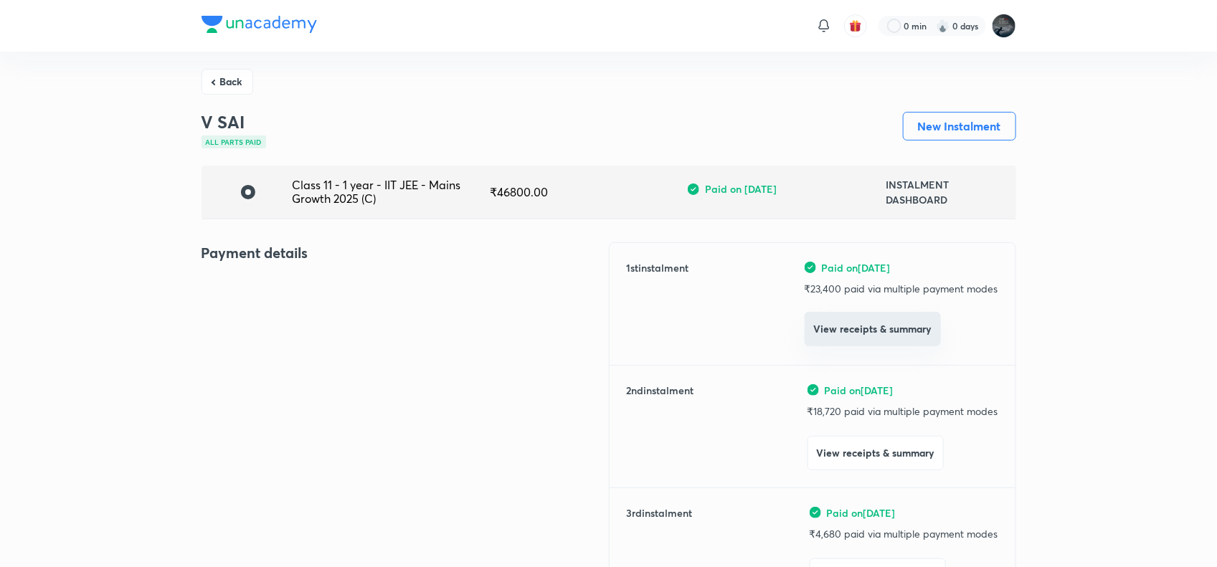
click at [845, 325] on button "View receipts & summary" at bounding box center [872, 329] width 136 height 34
click at [224, 81] on button "Back" at bounding box center [227, 80] width 52 height 26
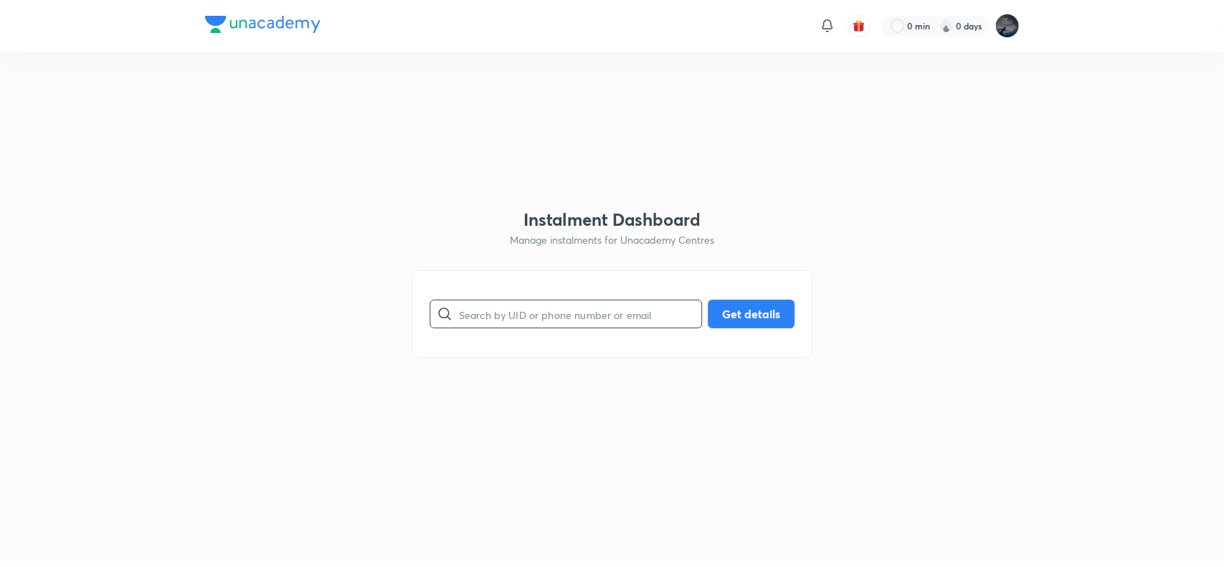
click at [493, 313] on input "text" at bounding box center [580, 314] width 242 height 37
paste input "[EMAIL_ADDRESS][DOMAIN_NAME]"
type input "[EMAIL_ADDRESS][DOMAIN_NAME]"
click at [753, 312] on button "Get details" at bounding box center [751, 312] width 87 height 29
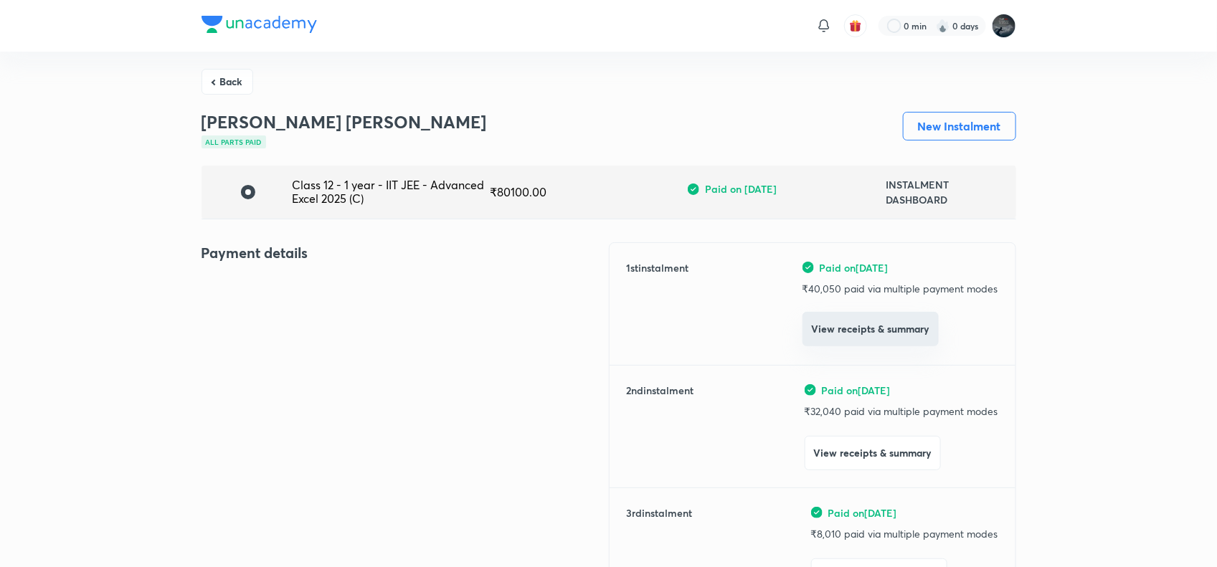
click at [875, 331] on button "View receipts & summary" at bounding box center [870, 329] width 136 height 34
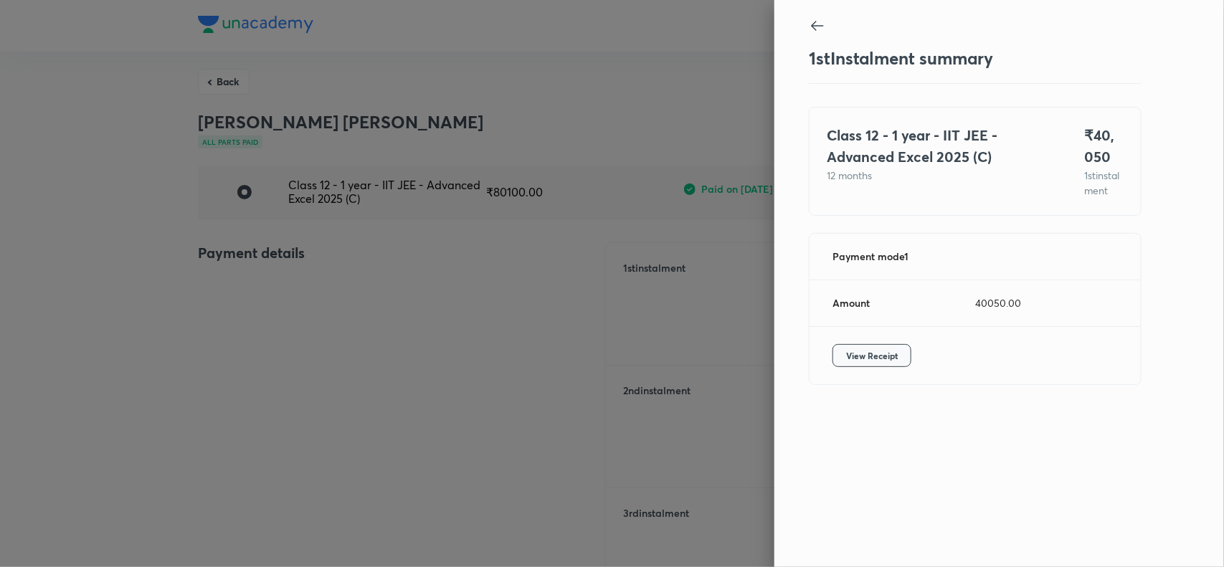
click at [868, 363] on span "View Receipt" at bounding box center [872, 355] width 52 height 14
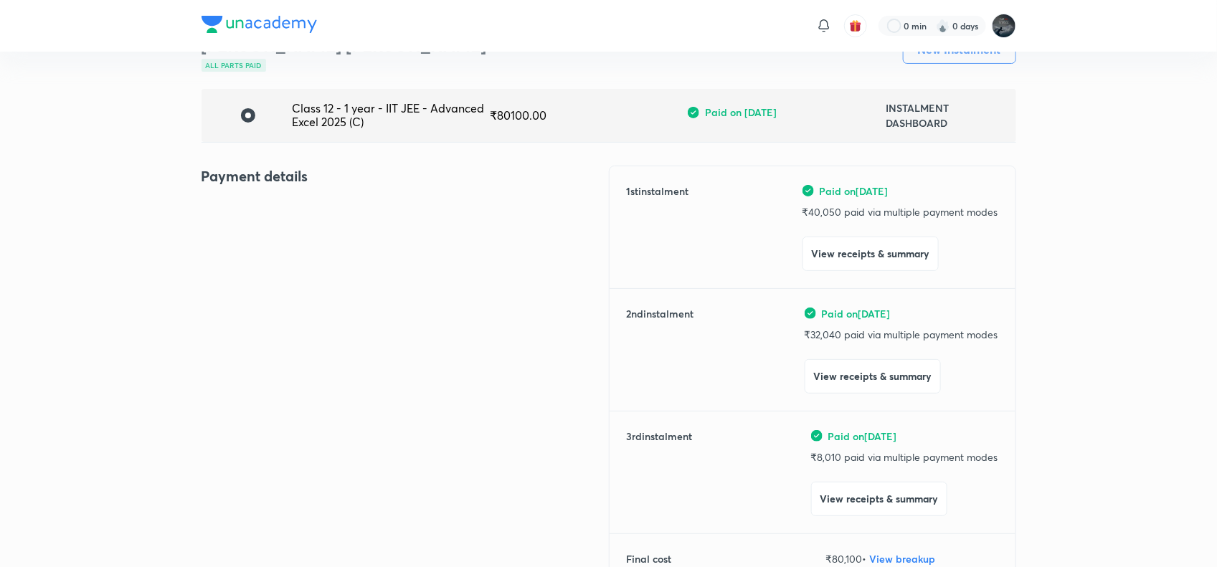
scroll to position [77, 0]
click at [872, 368] on button "View receipts & summary" at bounding box center [872, 374] width 136 height 34
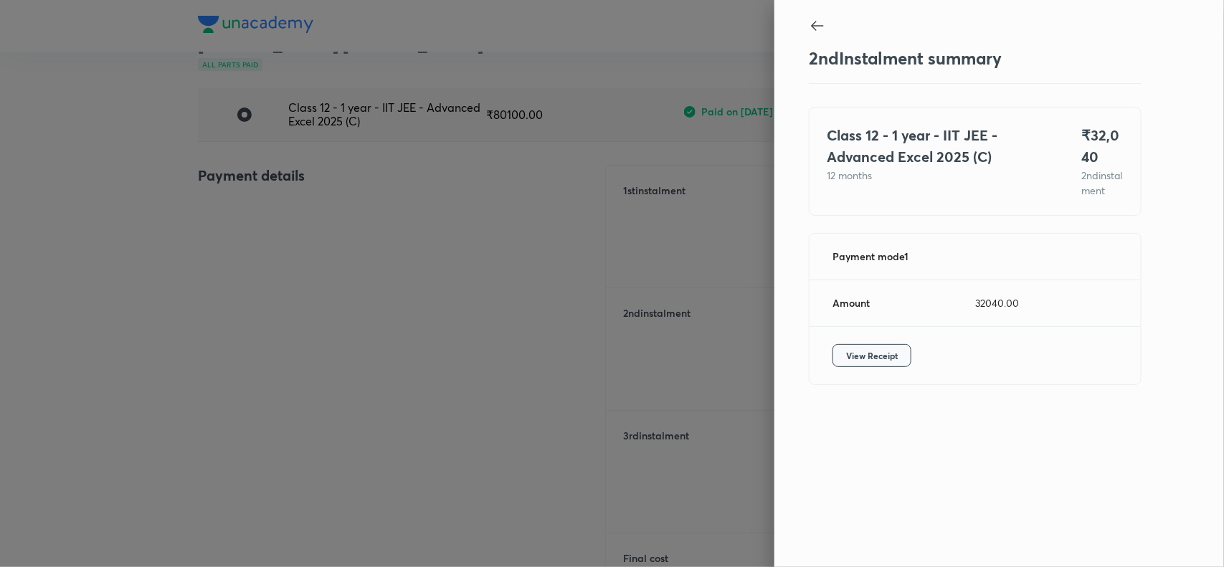
click at [863, 363] on span "View Receipt" at bounding box center [872, 355] width 52 height 14
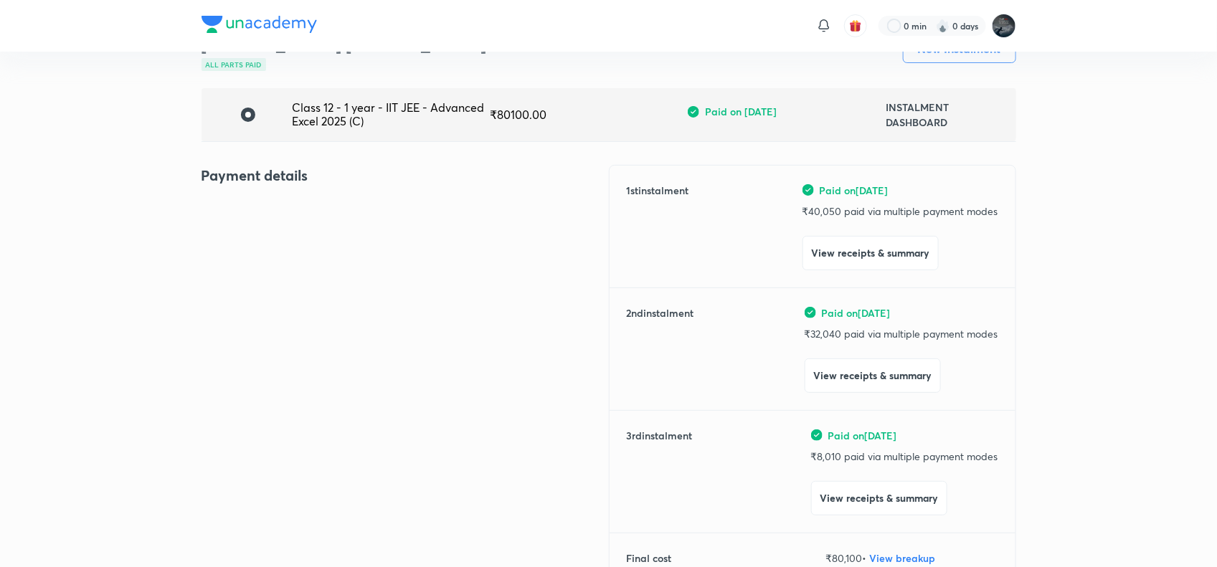
scroll to position [23, 0]
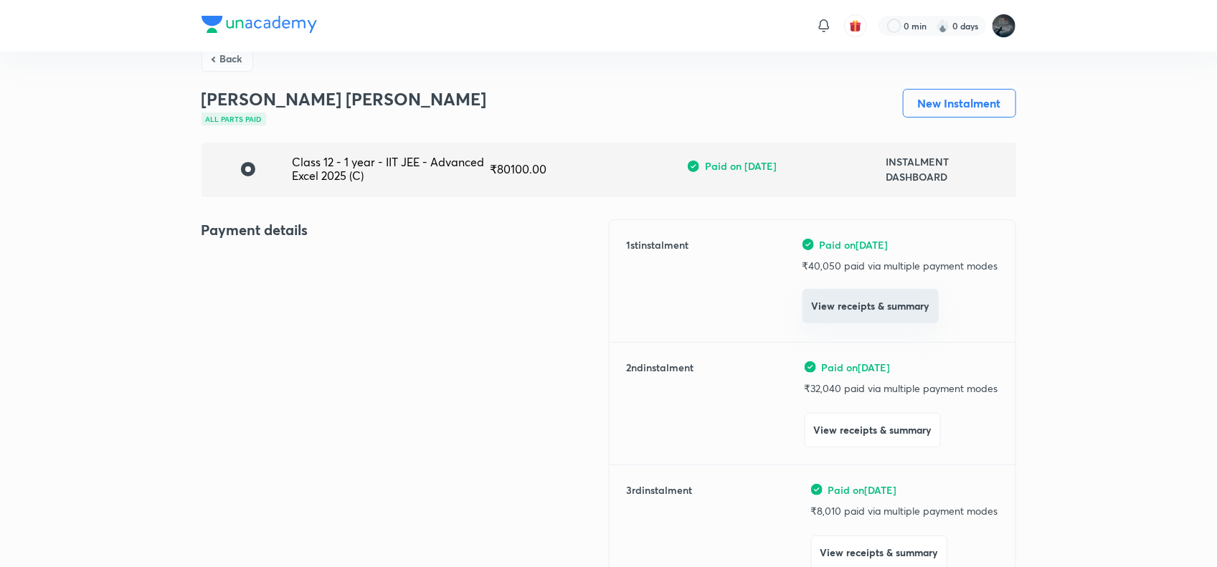
click at [876, 306] on button "View receipts & summary" at bounding box center [870, 306] width 136 height 34
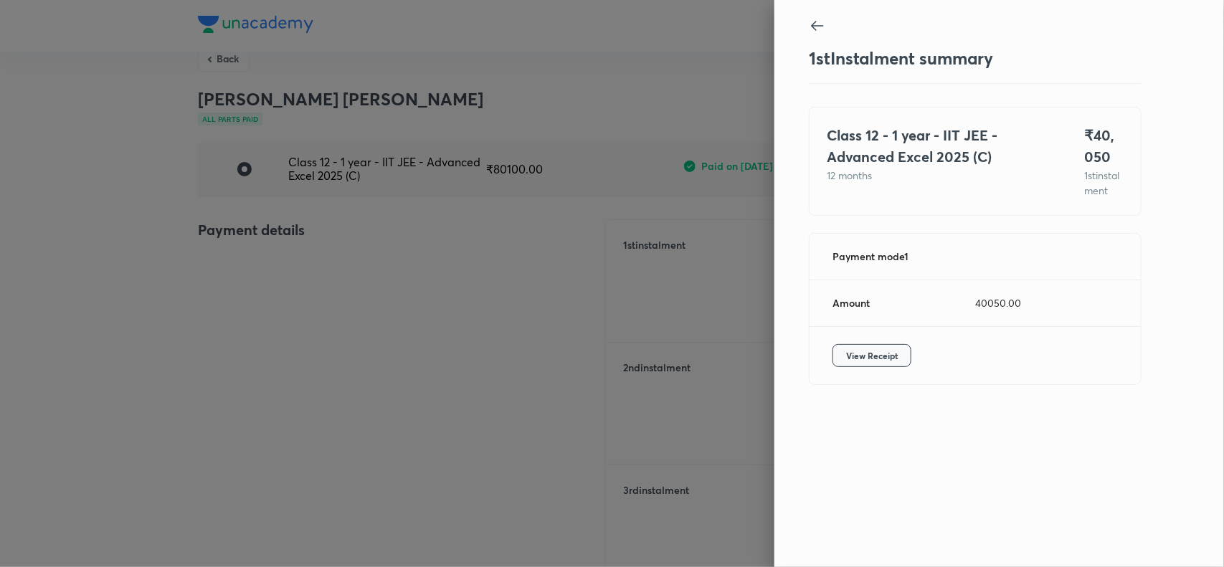
click at [872, 360] on button "View Receipt" at bounding box center [871, 355] width 79 height 23
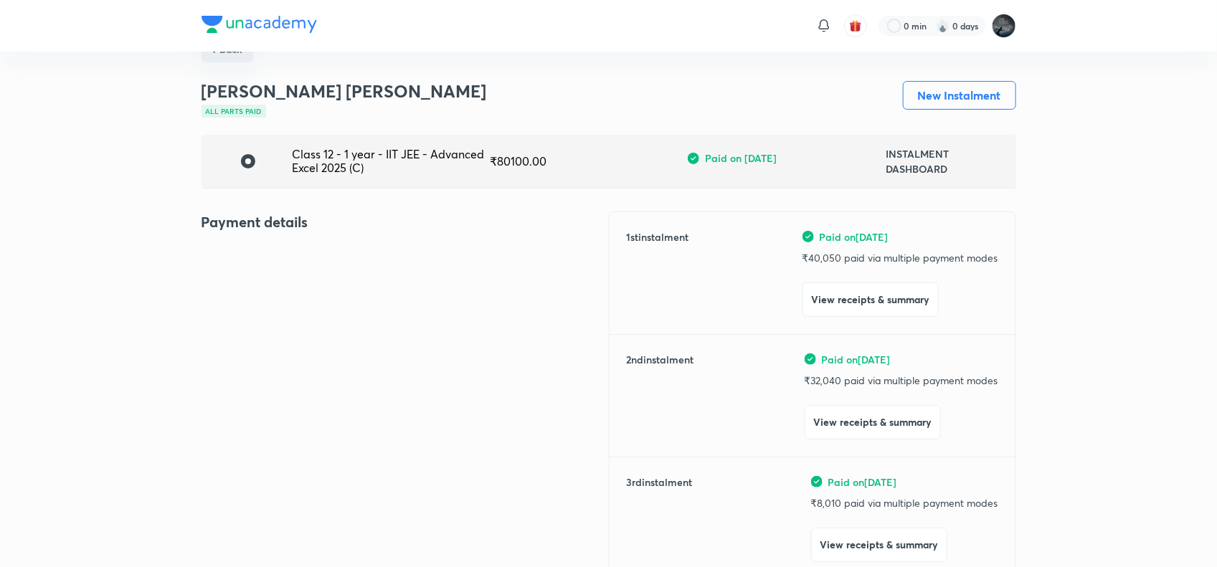
scroll to position [0, 0]
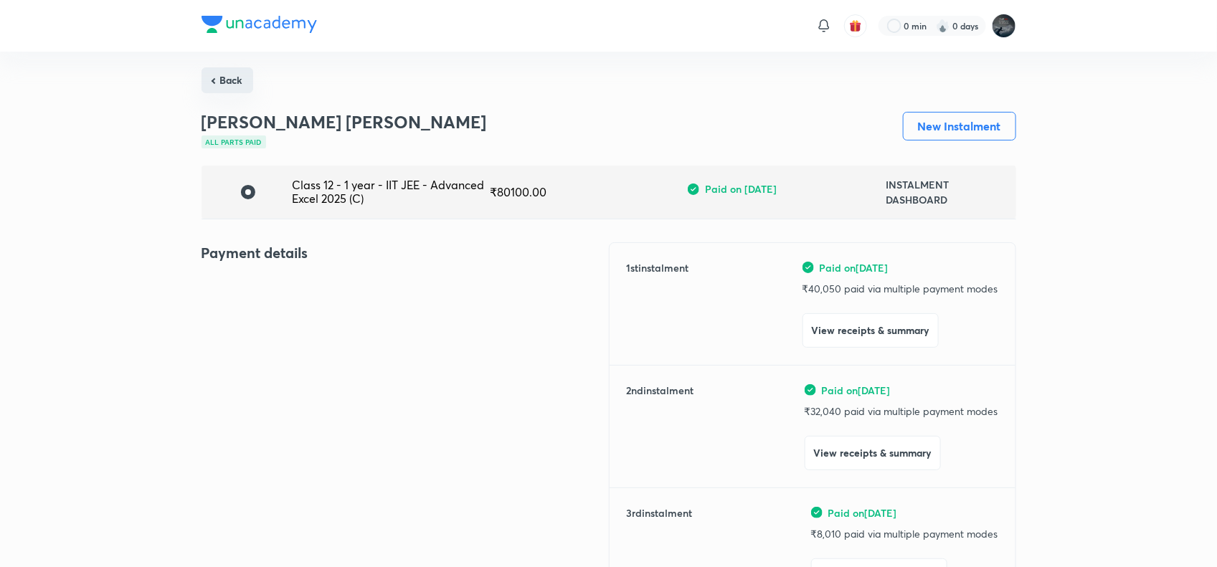
click at [232, 72] on button "Back" at bounding box center [227, 80] width 52 height 26
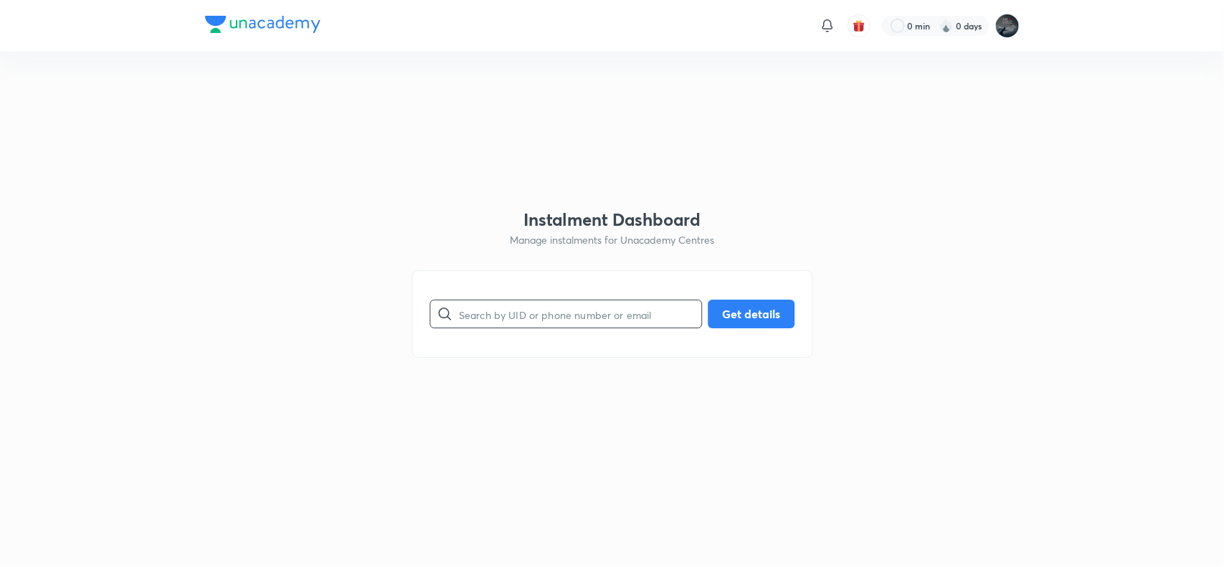
click at [464, 323] on input "text" at bounding box center [580, 314] width 242 height 37
type input "9866033605"
click at [735, 305] on button "Get details" at bounding box center [751, 312] width 87 height 29
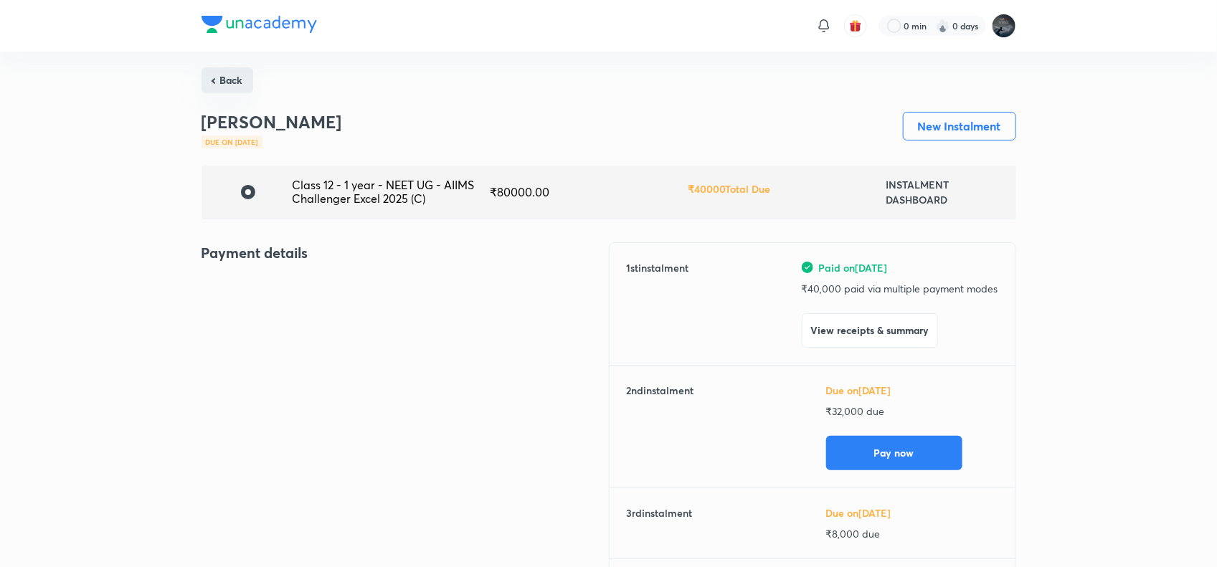
click at [237, 84] on button "Back" at bounding box center [227, 80] width 52 height 26
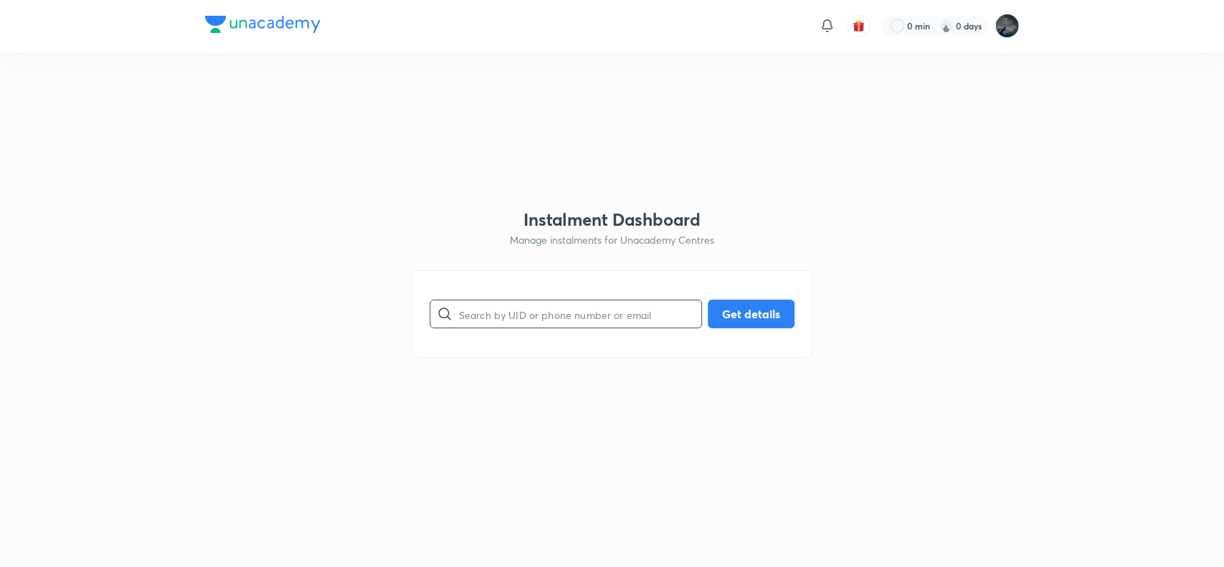
click at [557, 319] on input "text" at bounding box center [580, 314] width 242 height 37
click at [527, 320] on input "text" at bounding box center [580, 314] width 242 height 37
type input "9030566555"
click at [758, 312] on button "Get details" at bounding box center [751, 312] width 87 height 29
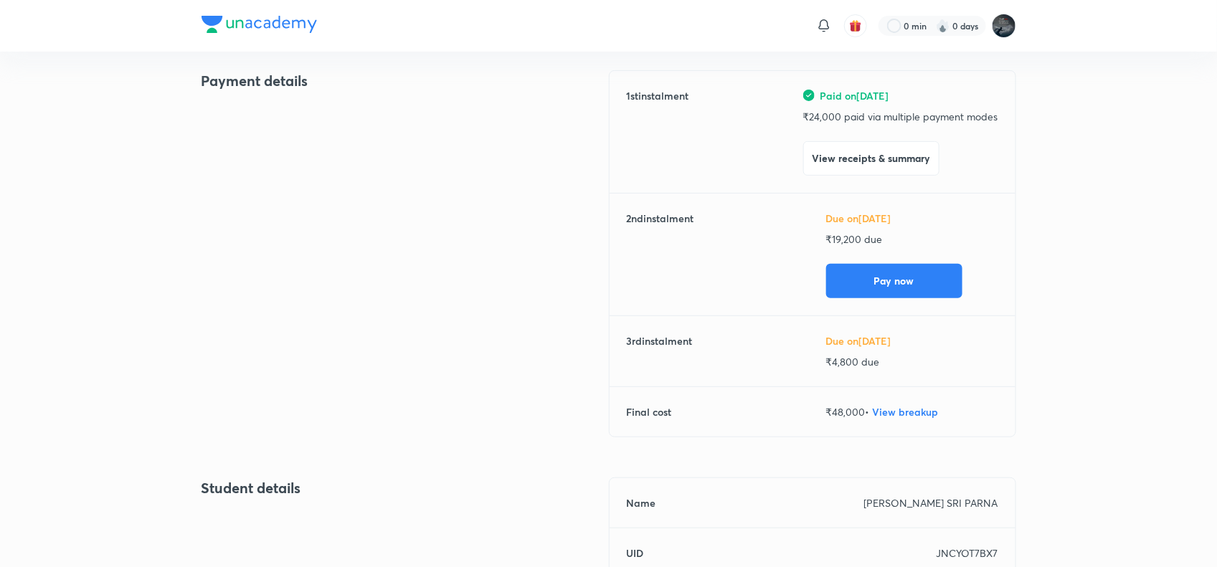
scroll to position [173, 0]
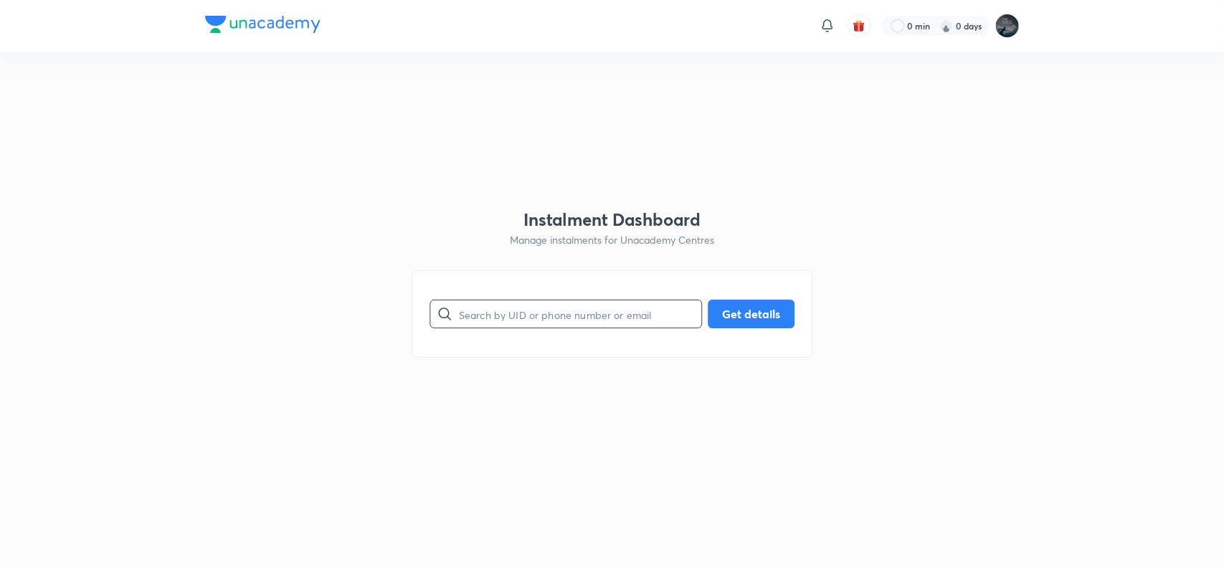
click at [505, 321] on input "text" at bounding box center [580, 314] width 242 height 37
click at [611, 316] on input "text" at bounding box center [580, 314] width 242 height 37
type input "9440246764"
click at [757, 323] on button "Get details" at bounding box center [751, 312] width 87 height 29
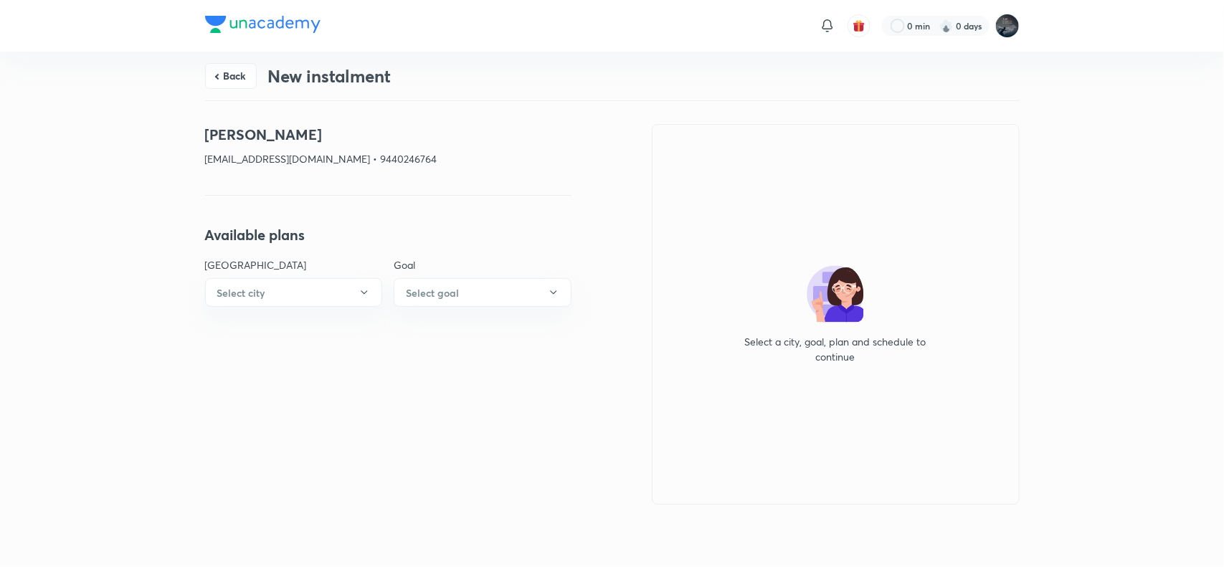
click at [377, 159] on p "kishore1947out@gmail.com • 9440246764" at bounding box center [388, 158] width 366 height 15
click at [226, 79] on button "Back" at bounding box center [231, 75] width 52 height 26
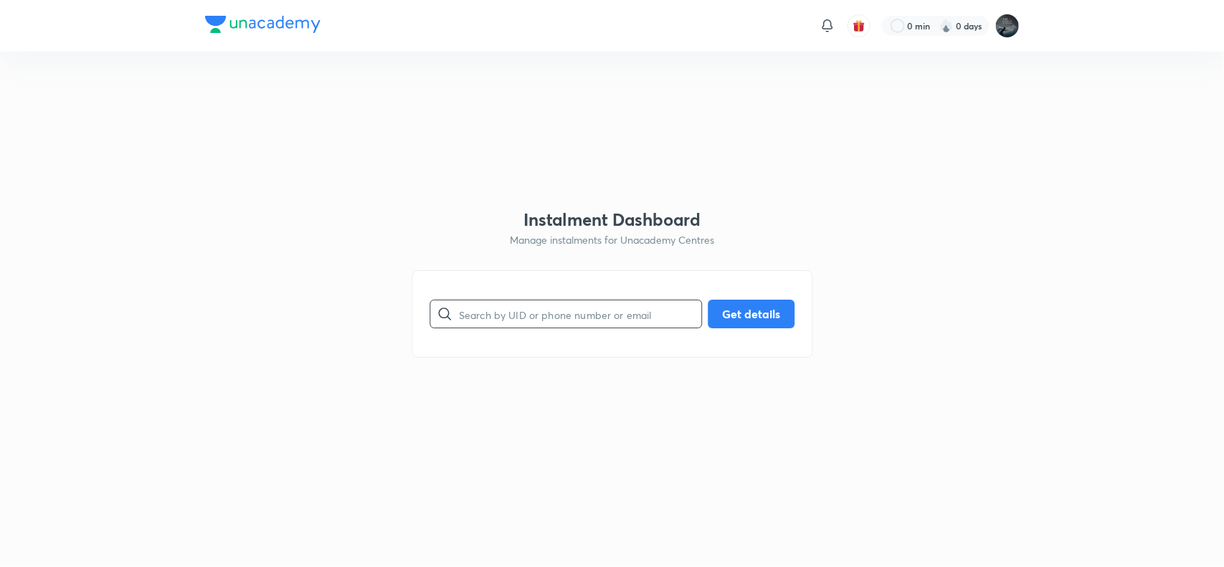
click at [516, 312] on input "text" at bounding box center [580, 314] width 242 height 37
type input "7993442764"
click at [750, 313] on button "Get details" at bounding box center [751, 312] width 87 height 29
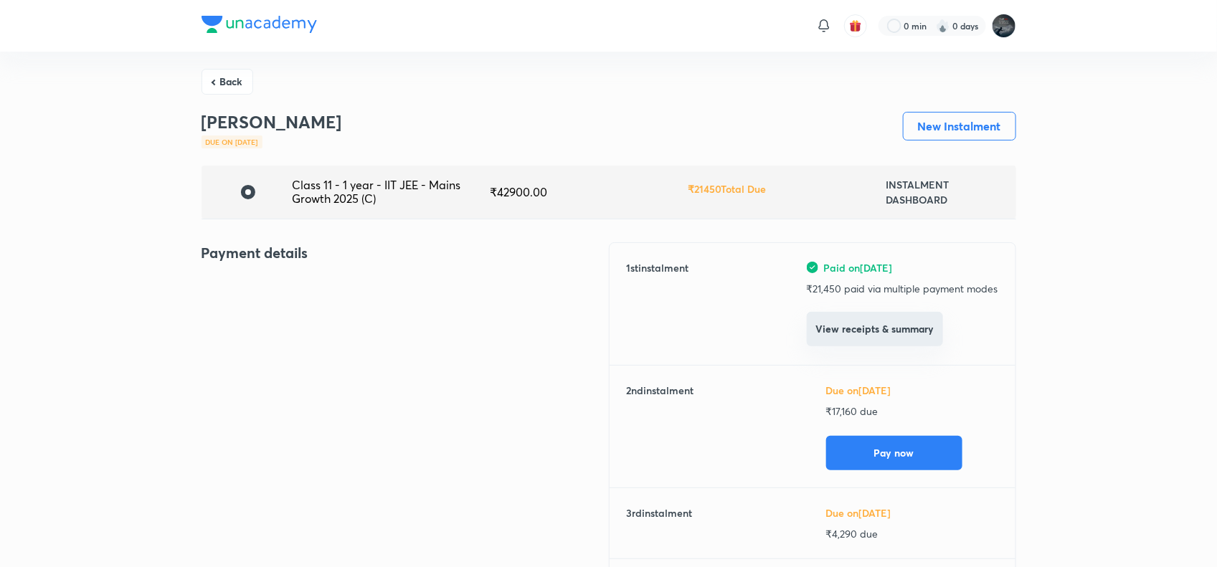
click at [902, 331] on button "View receipts & summary" at bounding box center [875, 329] width 136 height 34
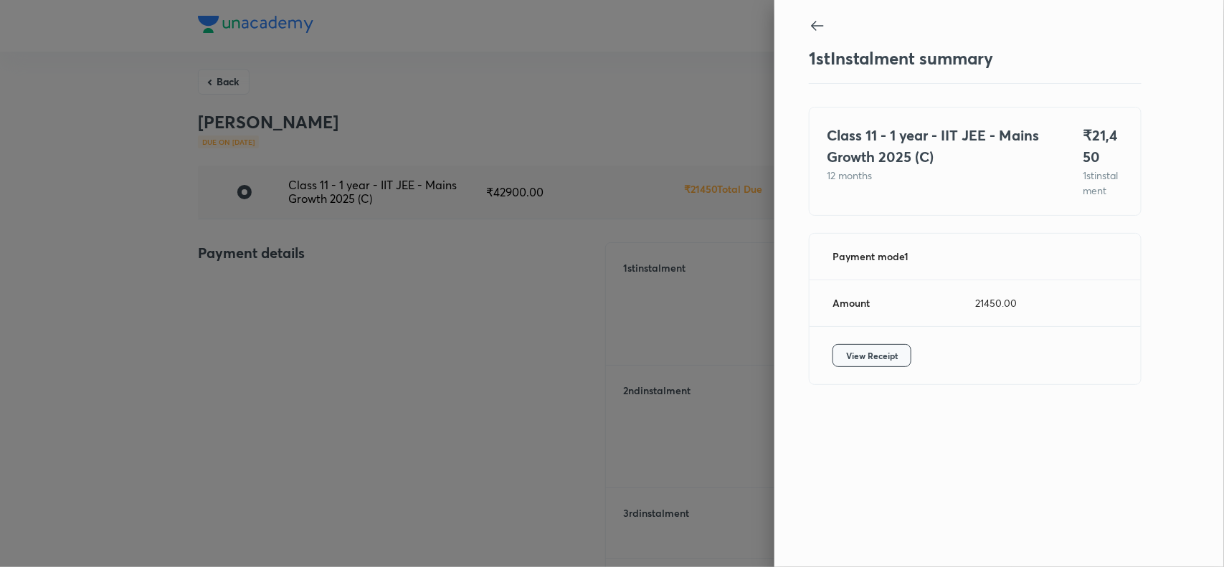
click at [870, 363] on span "View Receipt" at bounding box center [872, 355] width 52 height 14
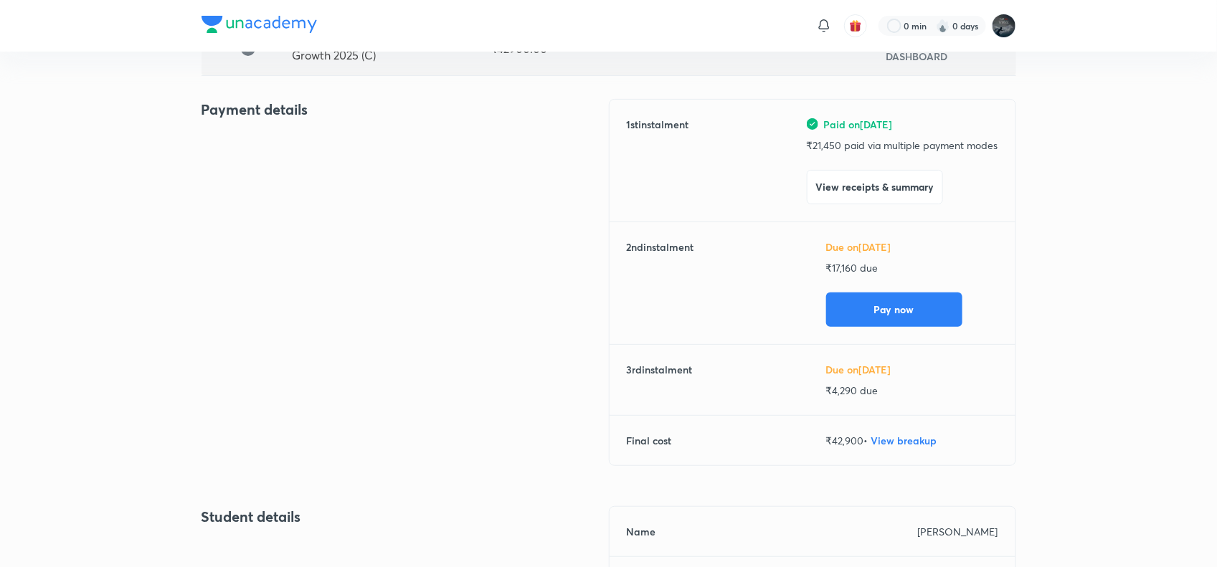
scroll to position [145, 0]
